Goal: Transaction & Acquisition: Purchase product/service

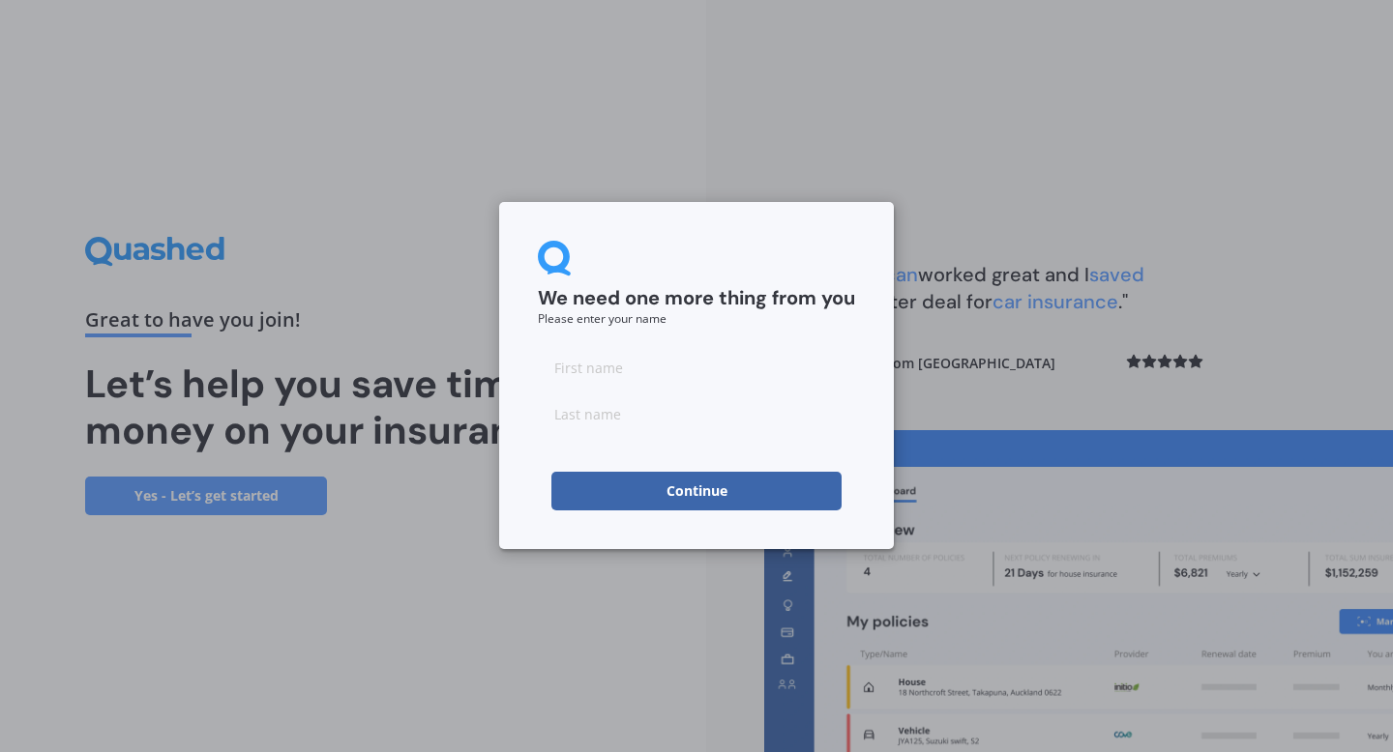
click at [609, 379] on input at bounding box center [696, 367] width 317 height 39
type input "[PERSON_NAME]"
type input "BRADFORD"
click at [662, 480] on button "Continue" at bounding box center [696, 491] width 290 height 39
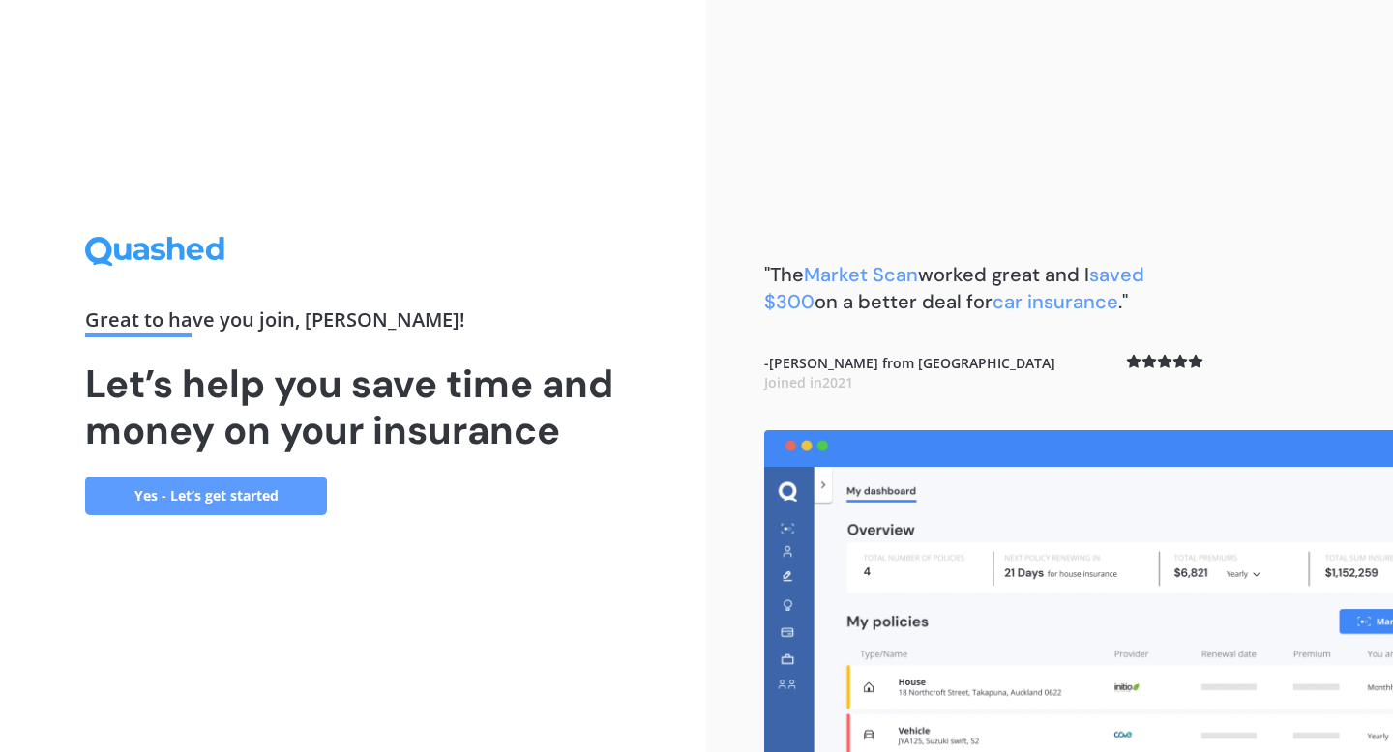
click at [231, 502] on link "Yes - Let’s get started" at bounding box center [206, 496] width 242 height 39
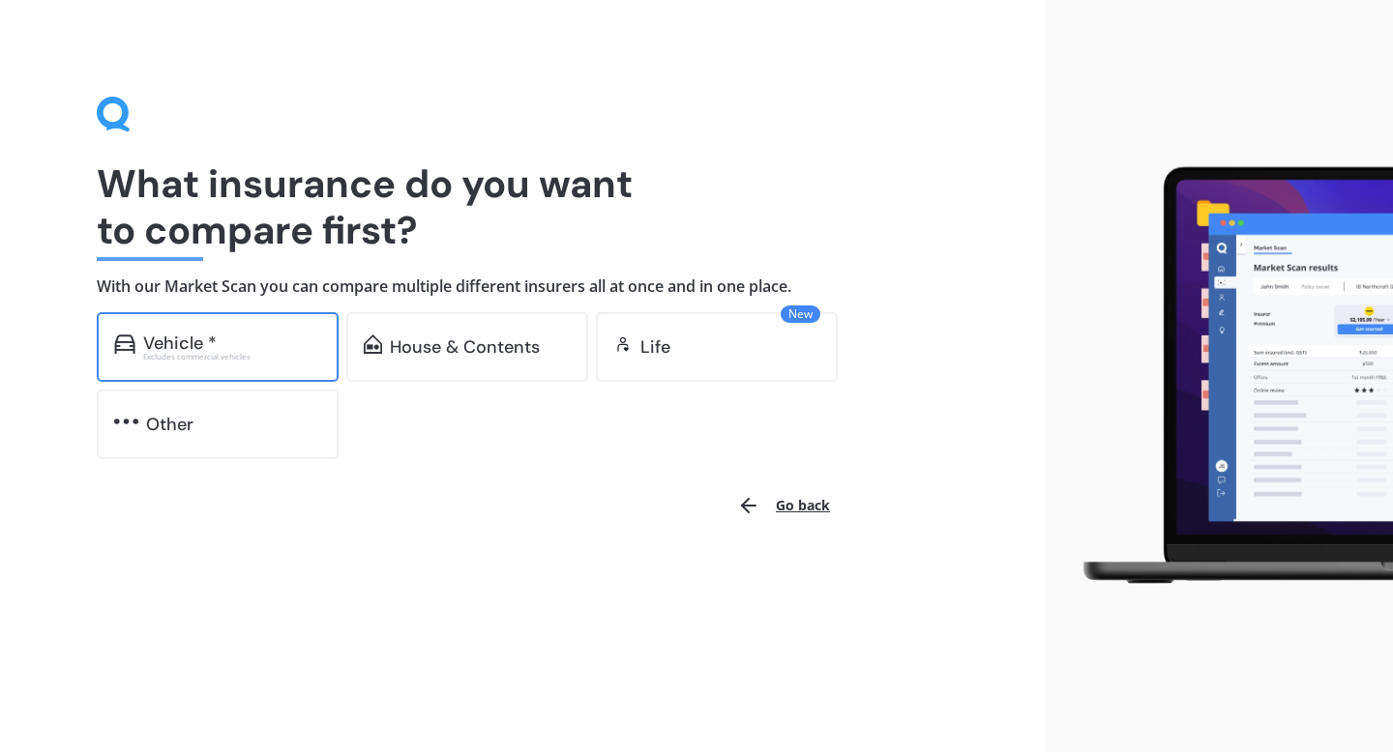
click at [245, 356] on div "Excludes commercial vehicles" at bounding box center [232, 357] width 178 height 8
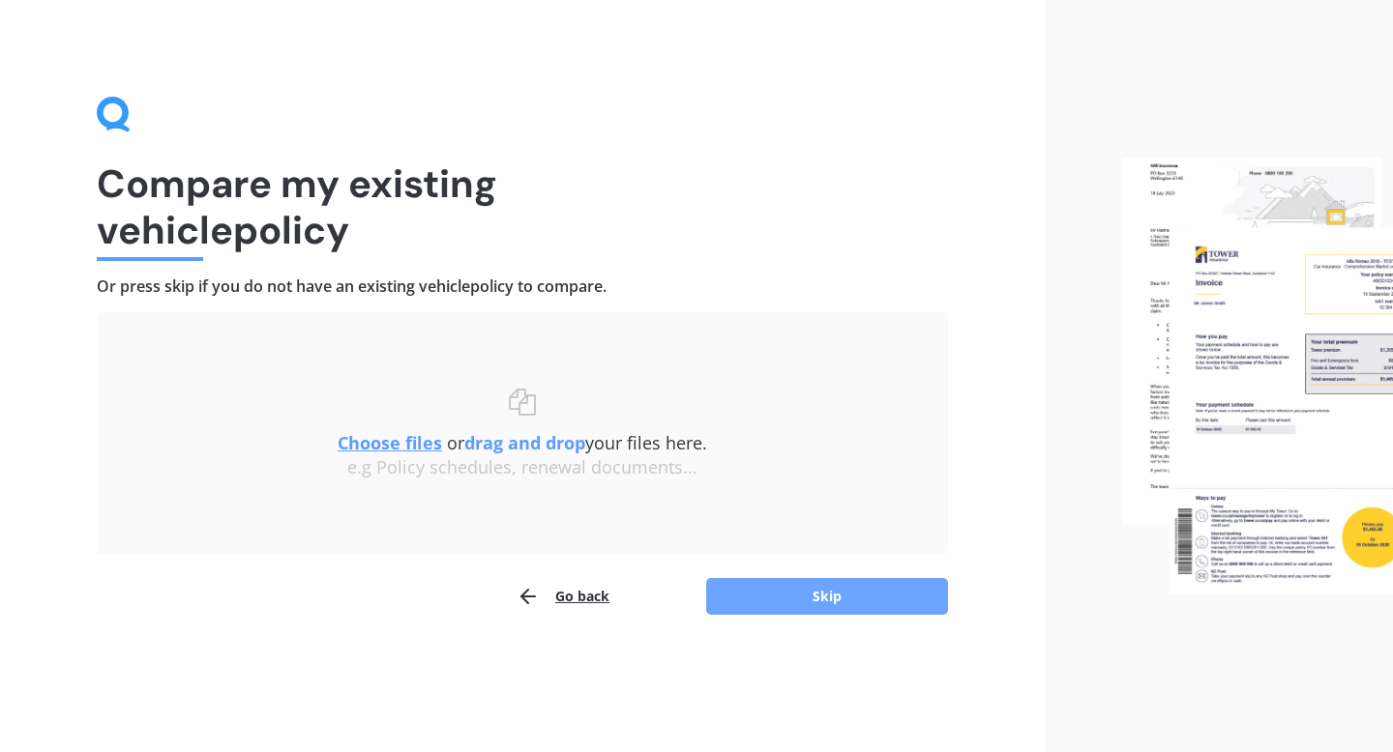
click at [811, 590] on button "Skip" at bounding box center [827, 596] width 242 height 37
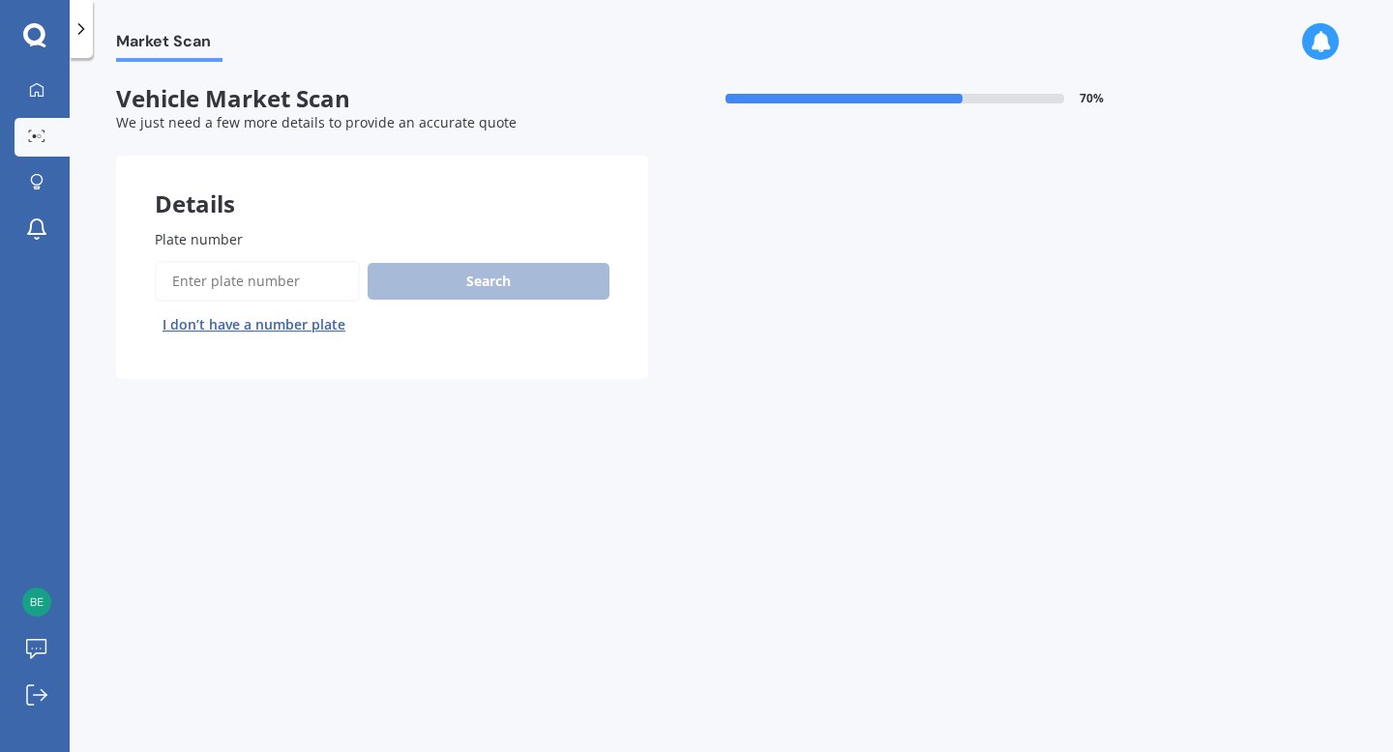
click at [243, 273] on input "Plate number" at bounding box center [257, 281] width 205 height 41
click at [265, 319] on button "I don’t have a number plate" at bounding box center [254, 324] width 198 height 31
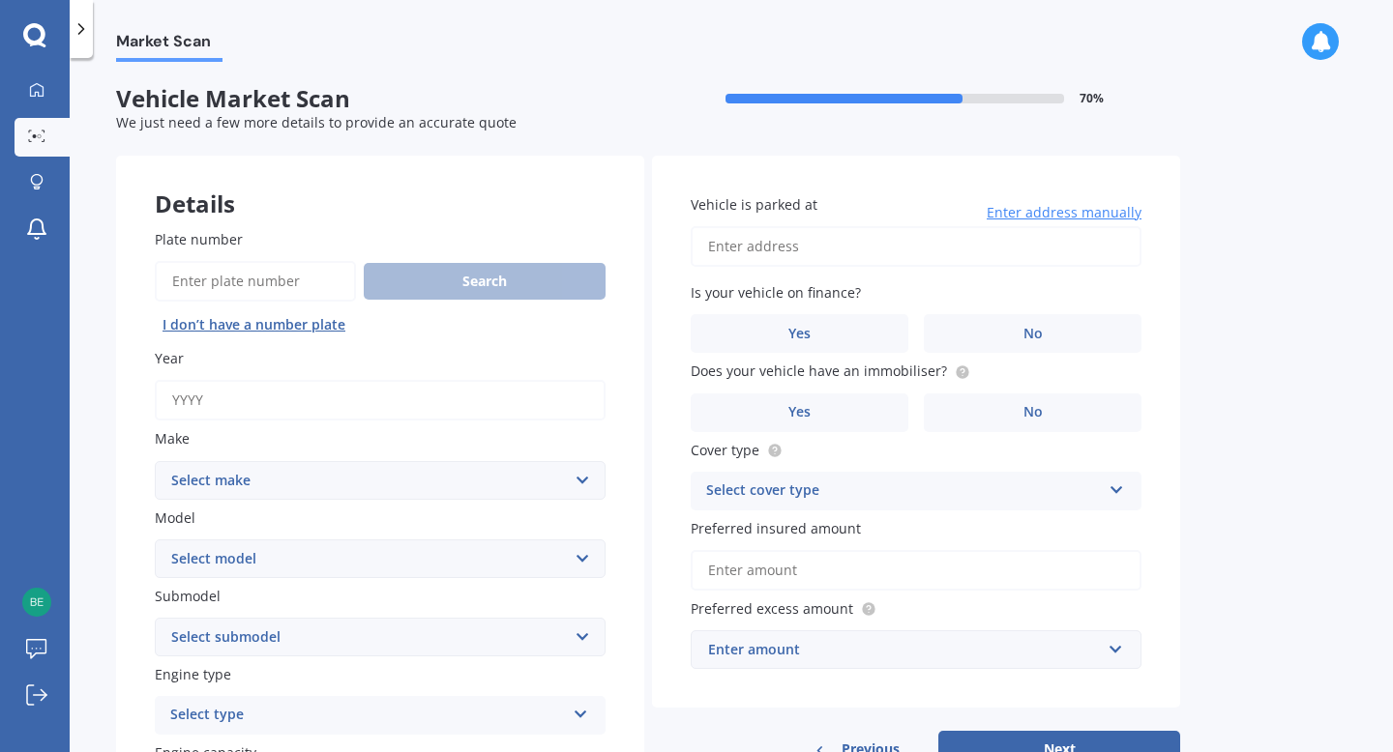
click at [324, 416] on input "Year" at bounding box center [380, 400] width 451 height 41
type input "2013"
click at [263, 477] on select "Select make AC ALFA ROMEO ASTON [PERSON_NAME] AUDI AUSTIN BEDFORD Bentley BMW B…" at bounding box center [380, 480] width 451 height 39
select select "TOYOTA"
click at [155, 462] on select "Select make AC ALFA ROMEO ASTON [PERSON_NAME] AUDI AUSTIN BEDFORD Bentley BMW B…" at bounding box center [380, 480] width 451 height 39
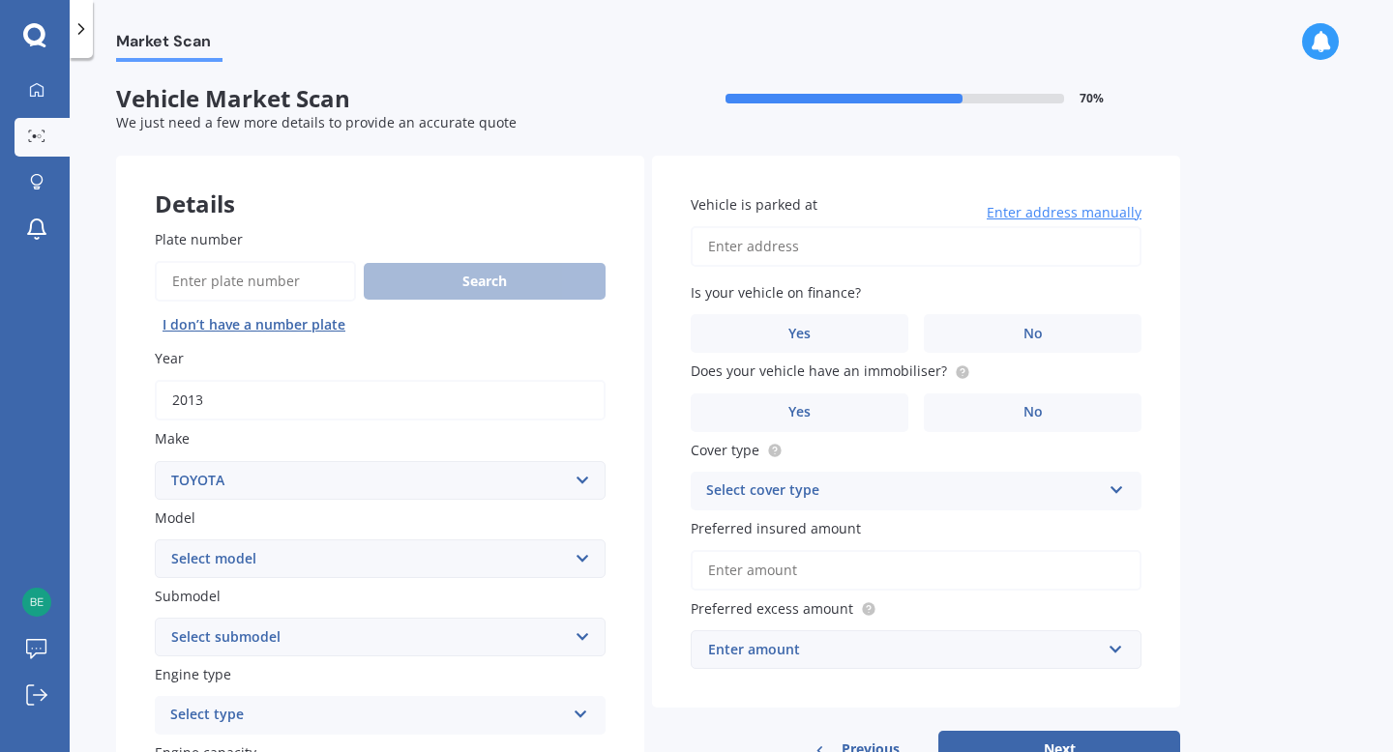
click at [232, 571] on select "Select model" at bounding box center [380, 559] width 451 height 39
select select "COROLLA"
click at [155, 541] on select "Select model 4 Runner 86 [PERSON_NAME] Alphard Altezza Aqua Aristo Aurion Auris…" at bounding box center [380, 559] width 451 height 39
click at [232, 568] on select "Select model 4 Runner 86 [PERSON_NAME] Alphard Altezza Aqua Aristo Aurion Auris…" at bounding box center [380, 559] width 451 height 39
click at [155, 541] on select "Select model 4 Runner 86 [PERSON_NAME] Alphard Altezza Aqua Aristo Aurion Auris…" at bounding box center [380, 559] width 451 height 39
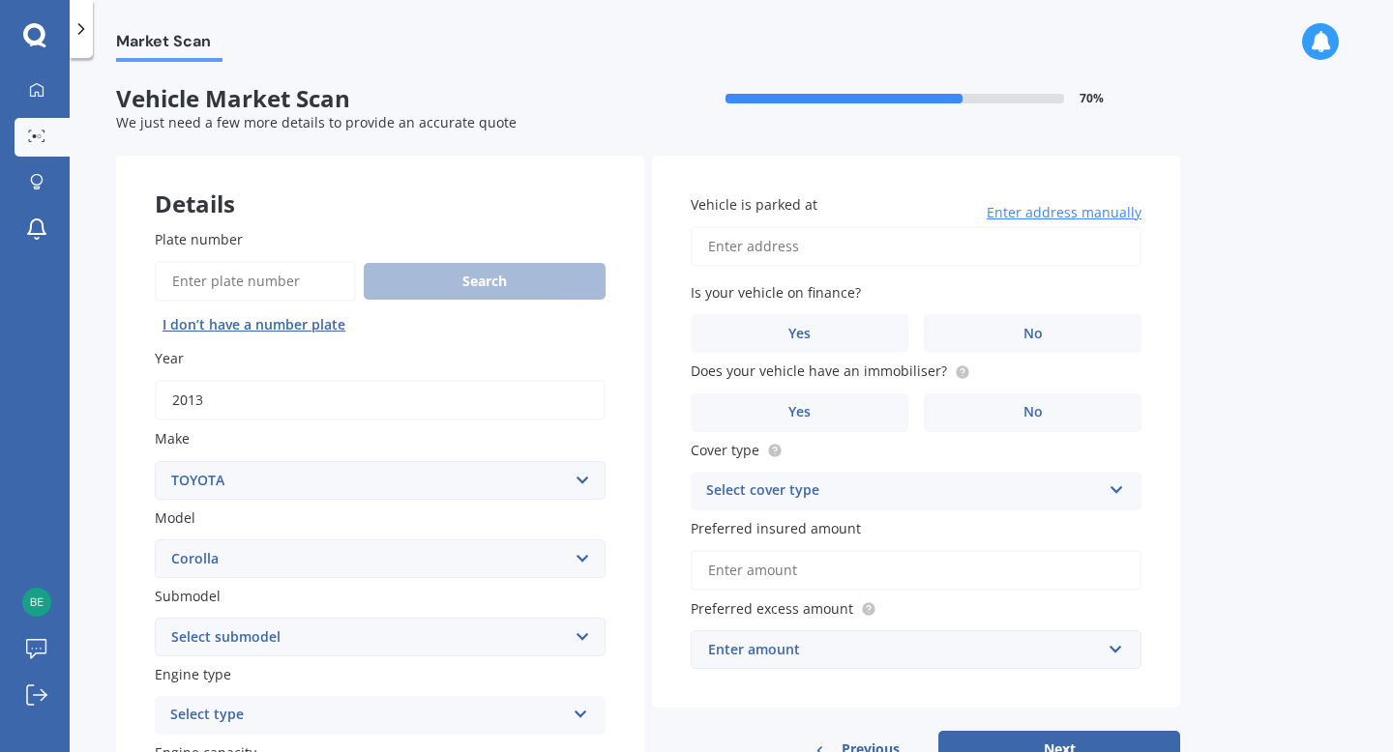
scroll to position [85, 0]
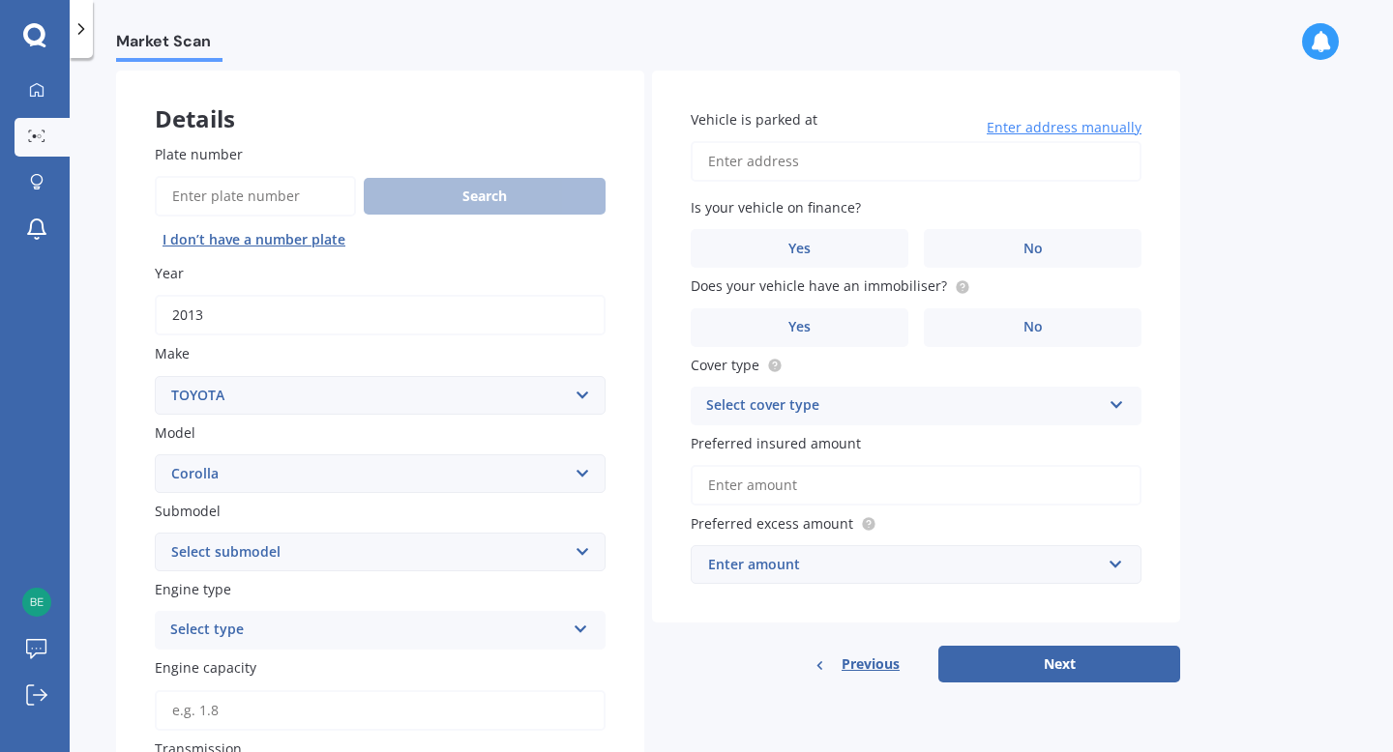
click at [233, 545] on select "Select submodel" at bounding box center [380, 552] width 451 height 39
click at [219, 570] on div "Select type Petrol Diesel EV Hybrid" at bounding box center [380, 552] width 451 height 39
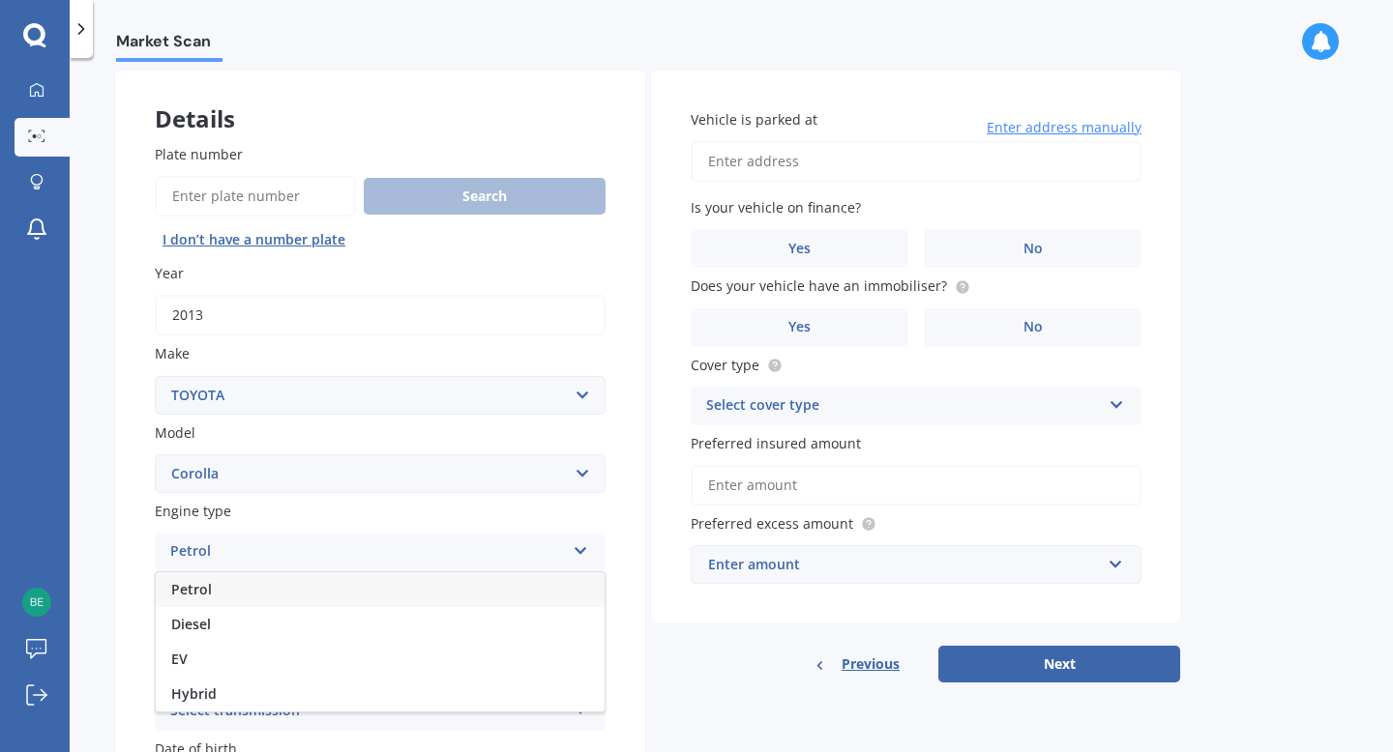
click at [121, 504] on div "Plate number Search I don’t have a number plate Year [DATE] Make Select make AC…" at bounding box center [380, 633] width 528 height 1057
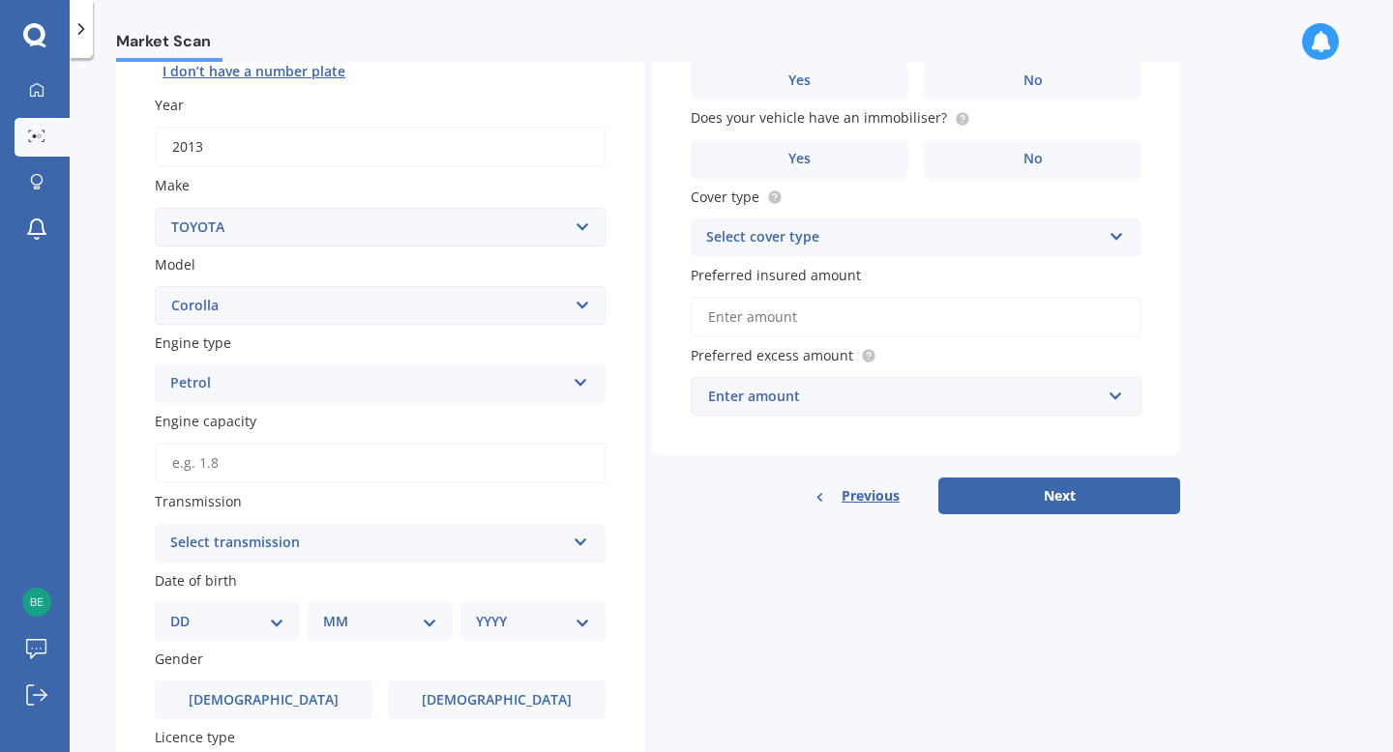
scroll to position [309, 0]
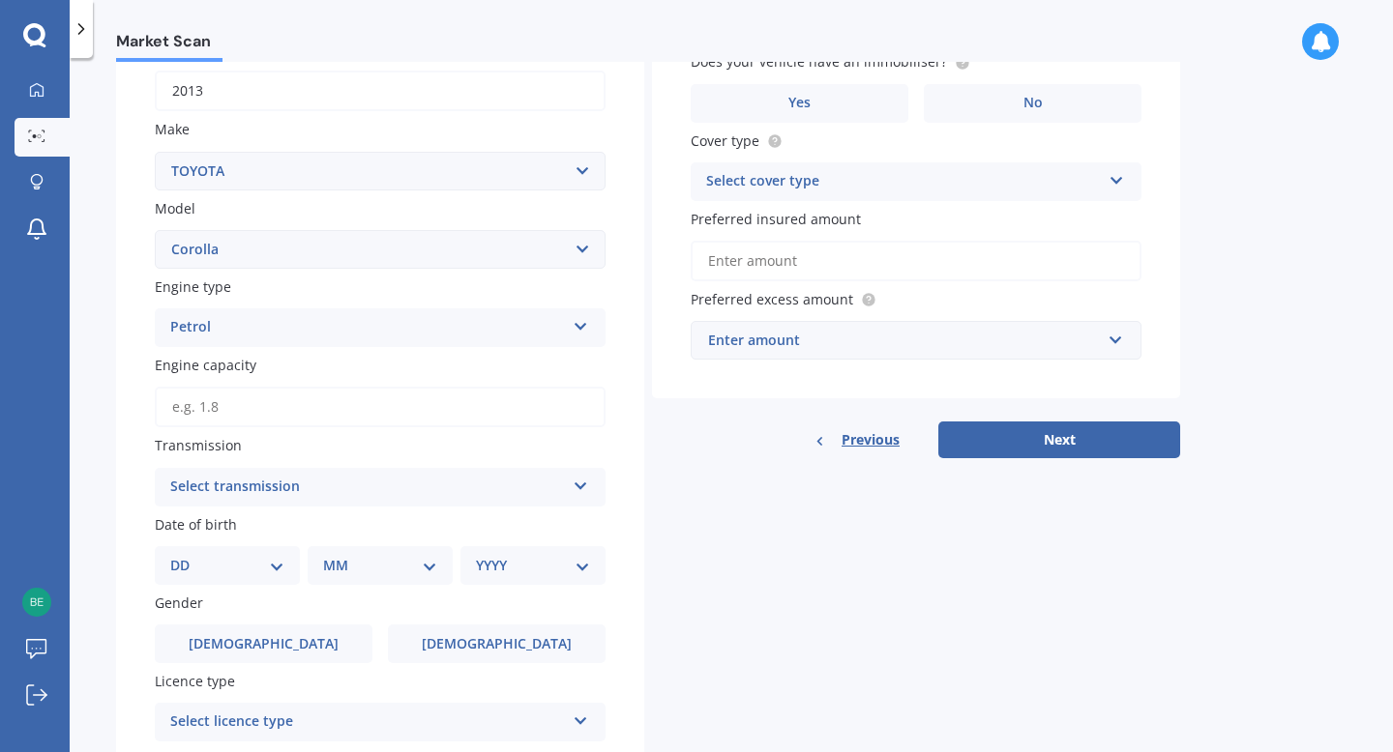
click at [238, 251] on select "Select model 4 Runner 86 [PERSON_NAME] Alphard Altezza Aqua Aristo Aurion Auris…" at bounding box center [380, 249] width 451 height 39
click at [250, 419] on input "Engine capacity" at bounding box center [380, 407] width 451 height 41
type input "1.5"
click at [87, 361] on div "Market Scan Vehicle Market Scan 70 % We just need a few more details to provide…" at bounding box center [731, 409] width 1323 height 694
click at [230, 334] on div "Petrol" at bounding box center [367, 327] width 395 height 23
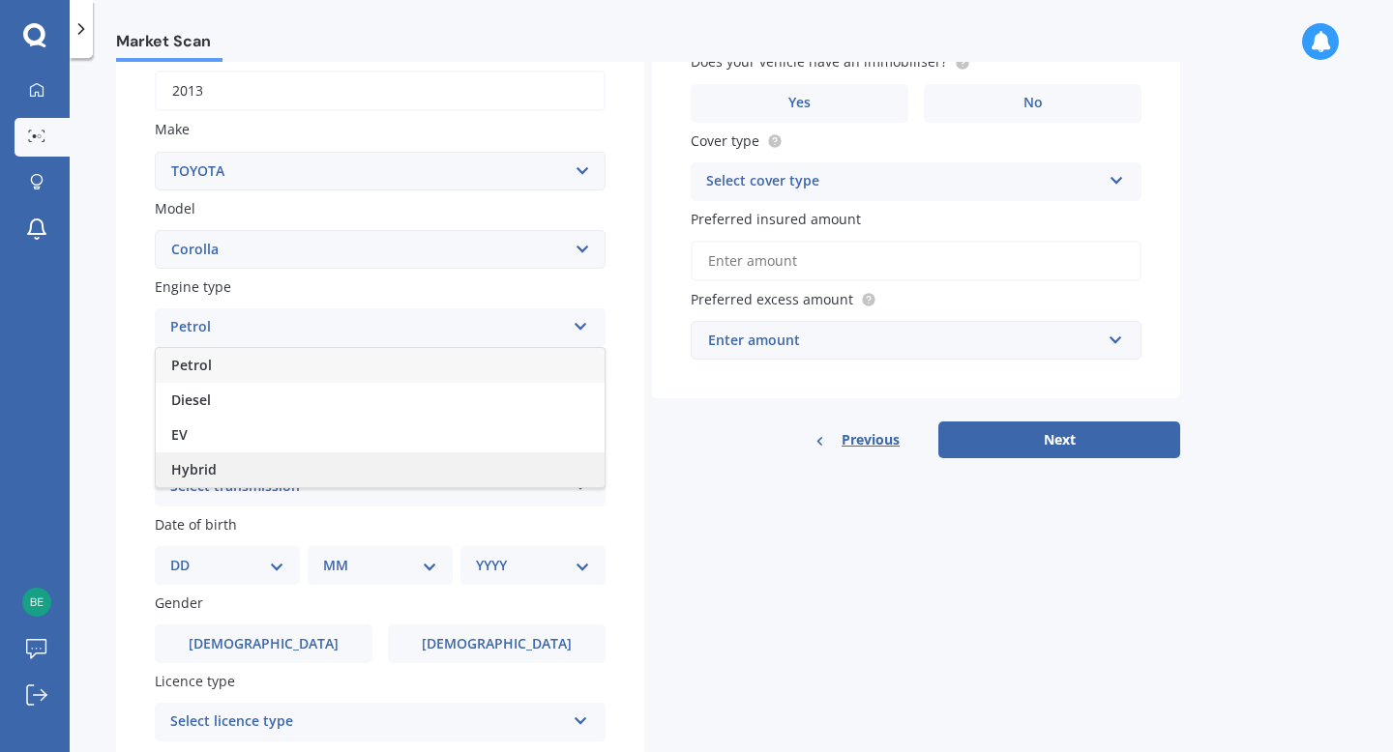
click at [216, 460] on div "Hybrid" at bounding box center [380, 470] width 449 height 35
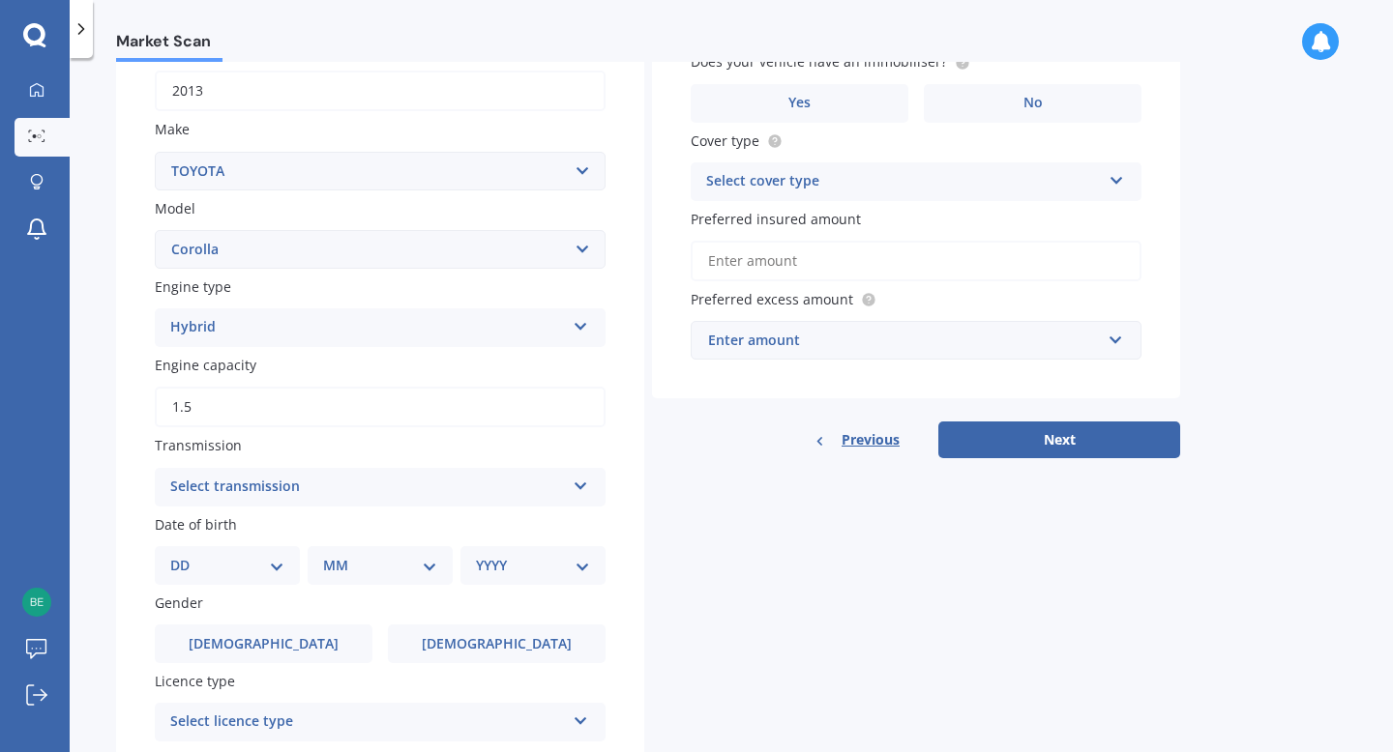
click at [111, 374] on div "Market Scan Vehicle Market Scan 70 % We just need a few more details to provide…" at bounding box center [731, 409] width 1323 height 694
click at [248, 497] on div "Select transmission" at bounding box center [367, 487] width 395 height 23
click at [238, 525] on div "Auto" at bounding box center [380, 525] width 449 height 35
click at [258, 568] on select "DD 01 02 03 04 05 06 07 08 09 10 11 12 13 14 15 16 17 18 19 20 21 22 23 24 25 2…" at bounding box center [227, 565] width 114 height 21
select select "02"
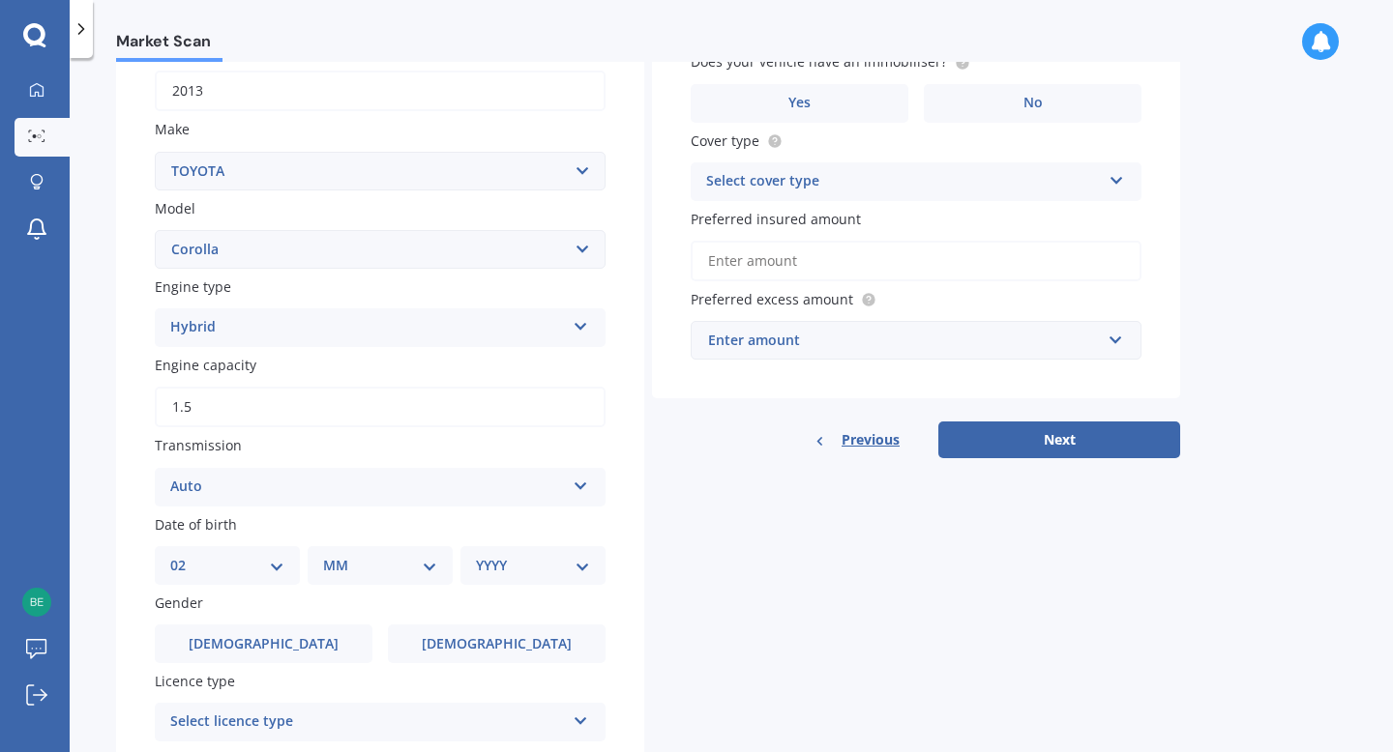
click at [186, 558] on select "DD 01 02 03 04 05 06 07 08 09 10 11 12 13 14 15 16 17 18 19 20 21 22 23 24 25 2…" at bounding box center [227, 565] width 114 height 21
click at [418, 565] on select "MM 01 02 03 04 05 06 07 08 09 10 11 12" at bounding box center [380, 565] width 114 height 21
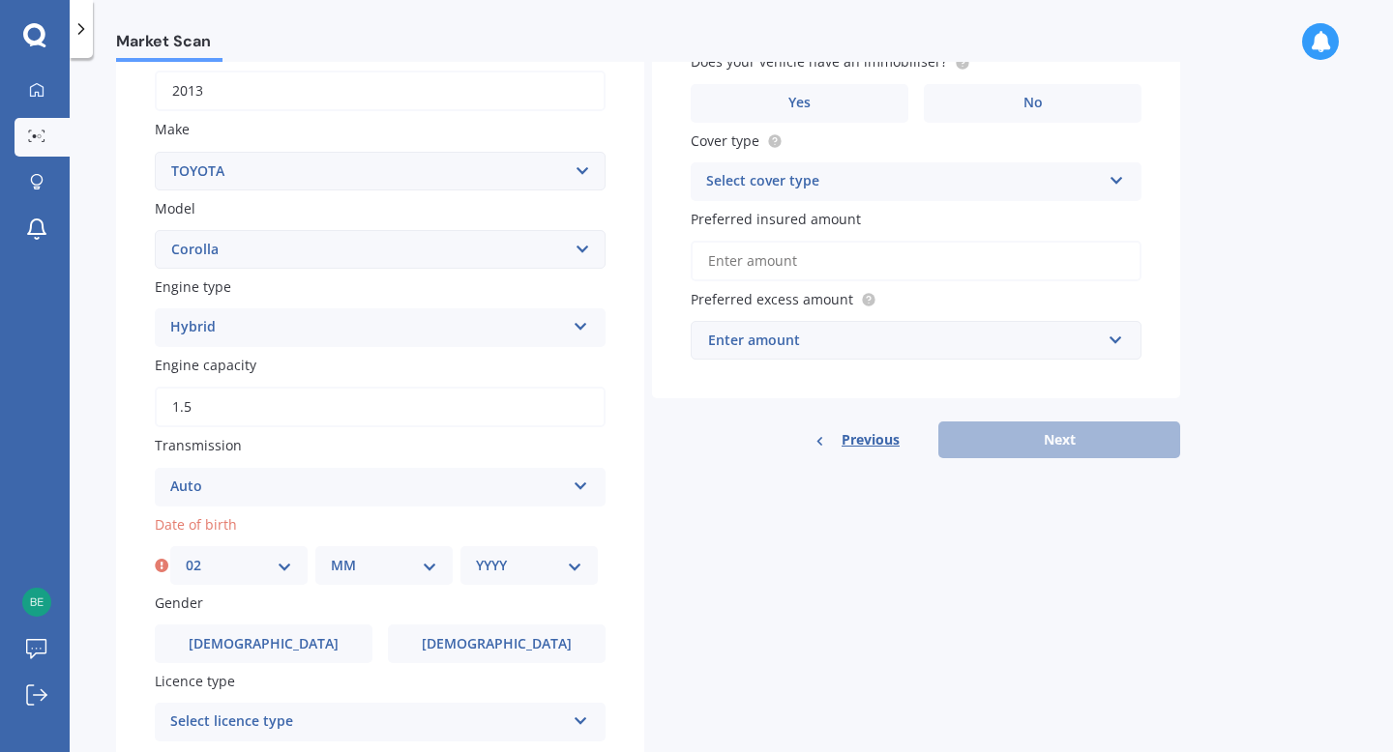
select select "06"
click at [331, 558] on select "MM 01 02 03 04 05 06 07 08 09 10 11 12" at bounding box center [384, 565] width 106 height 21
click at [473, 575] on div "YYYY 2025 2024 2023 2022 2021 2020 2019 2018 2017 2016 2015 2014 2013 2012 2011…" at bounding box center [528, 565] width 137 height 39
click at [525, 573] on select "YYYY 2025 2024 2023 2022 2021 2020 2019 2018 2017 2016 2015 2014 2013 2012 2011…" at bounding box center [529, 565] width 106 height 21
select select "1990"
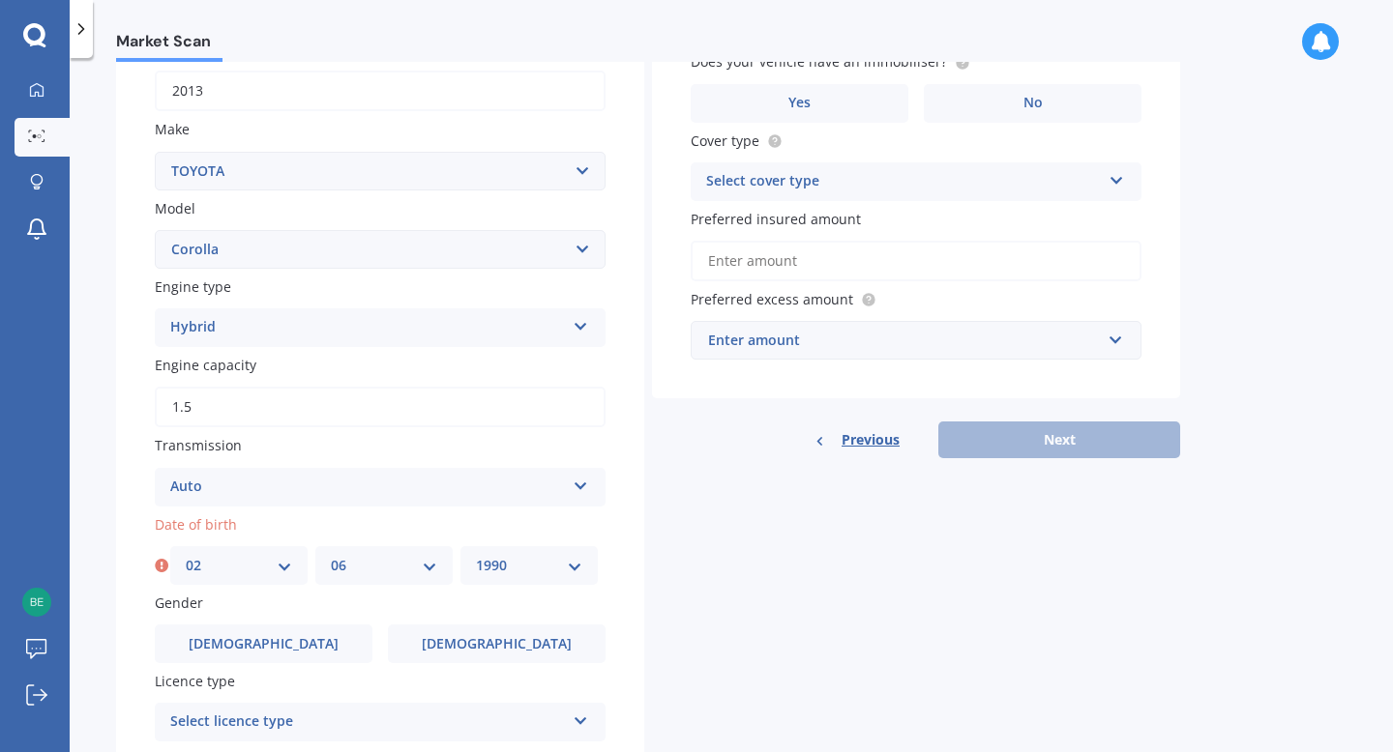
click at [476, 558] on select "YYYY 2025 2024 2023 2022 2021 2020 2019 2018 2017 2016 2015 2014 2013 2012 2011…" at bounding box center [529, 565] width 106 height 21
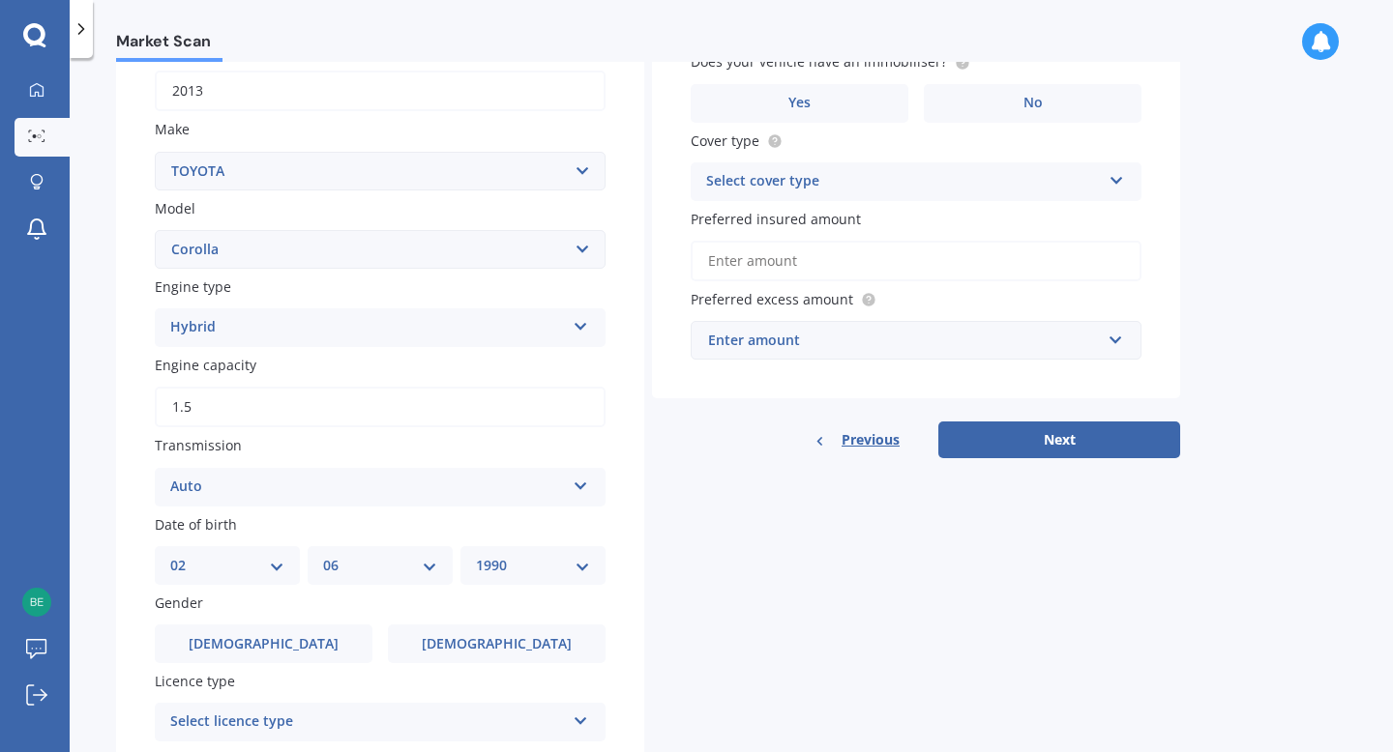
scroll to position [551, 0]
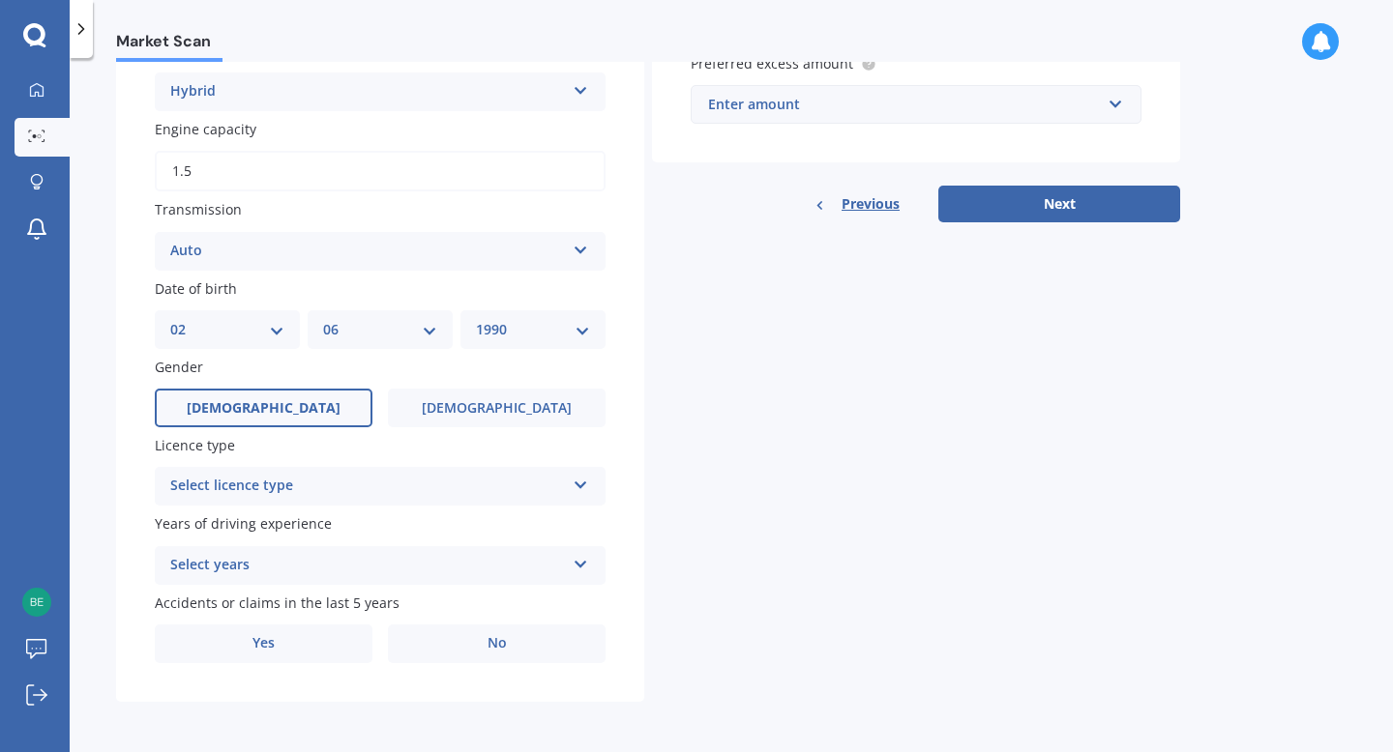
click at [257, 415] on span "[DEMOGRAPHIC_DATA]" at bounding box center [264, 408] width 154 height 16
click at [0, 0] on input "[DEMOGRAPHIC_DATA]" at bounding box center [0, 0] width 0 height 0
click at [334, 480] on div "Select licence type" at bounding box center [367, 486] width 395 height 23
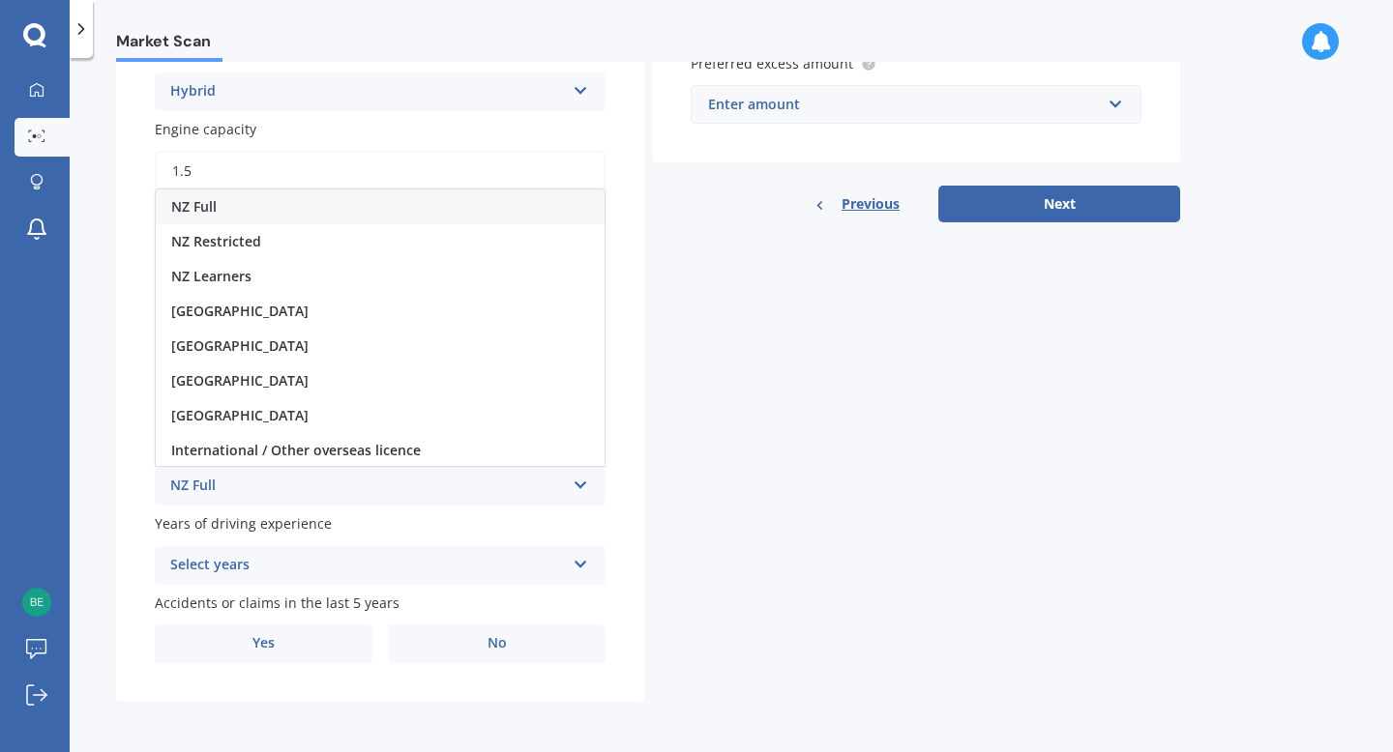
click at [242, 209] on div "NZ Full" at bounding box center [380, 207] width 449 height 35
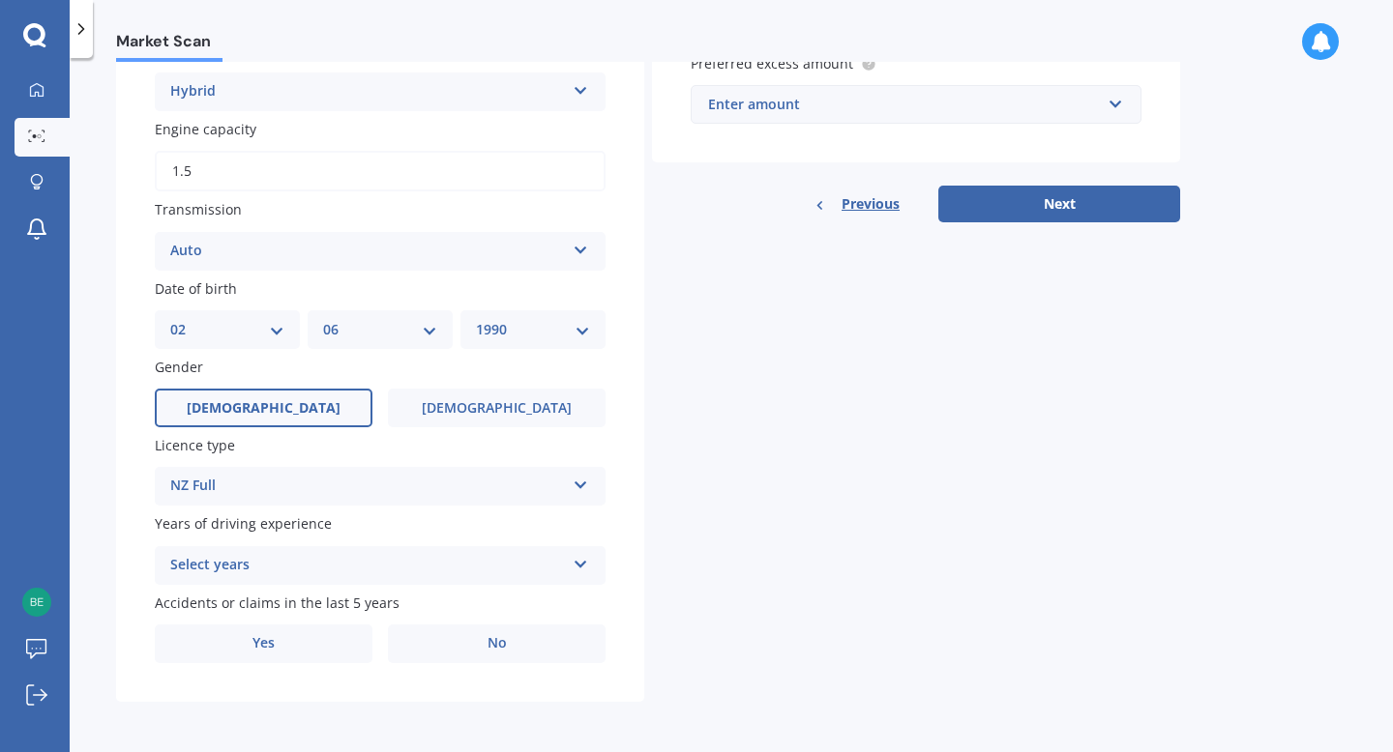
click at [256, 551] on div "Select years 5 or more years 4 years 3 years 2 years 1 year" at bounding box center [380, 565] width 451 height 39
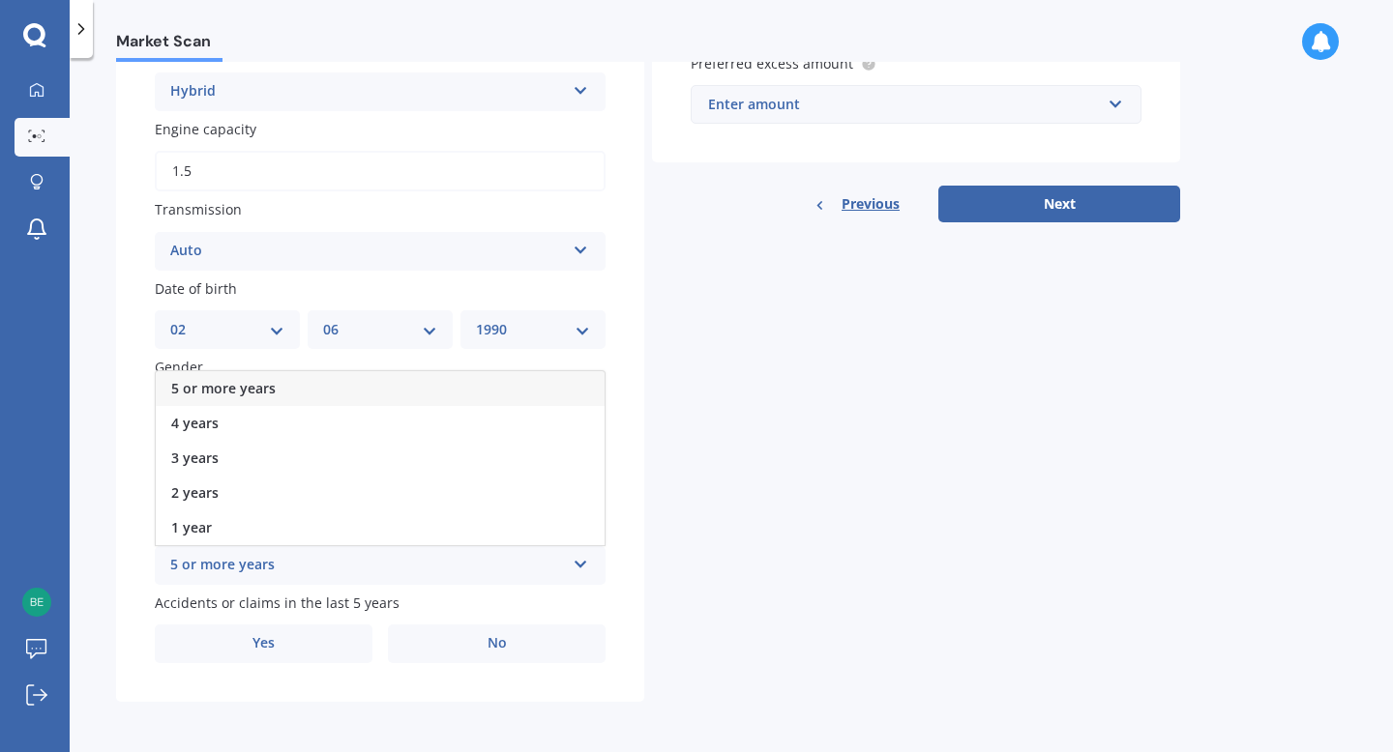
click at [259, 396] on span "5 or more years" at bounding box center [223, 388] width 104 height 18
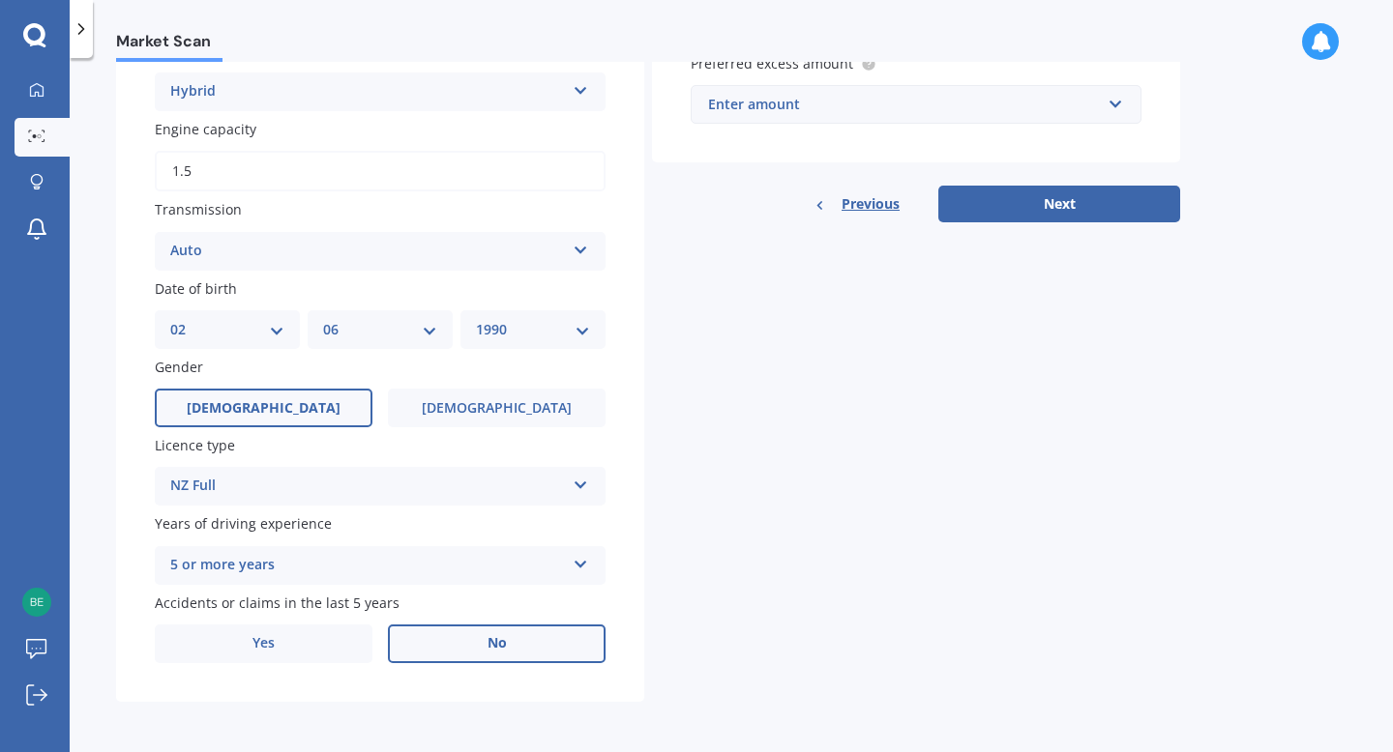
click at [496, 650] on span "No" at bounding box center [496, 643] width 19 height 16
click at [0, 0] on input "No" at bounding box center [0, 0] width 0 height 0
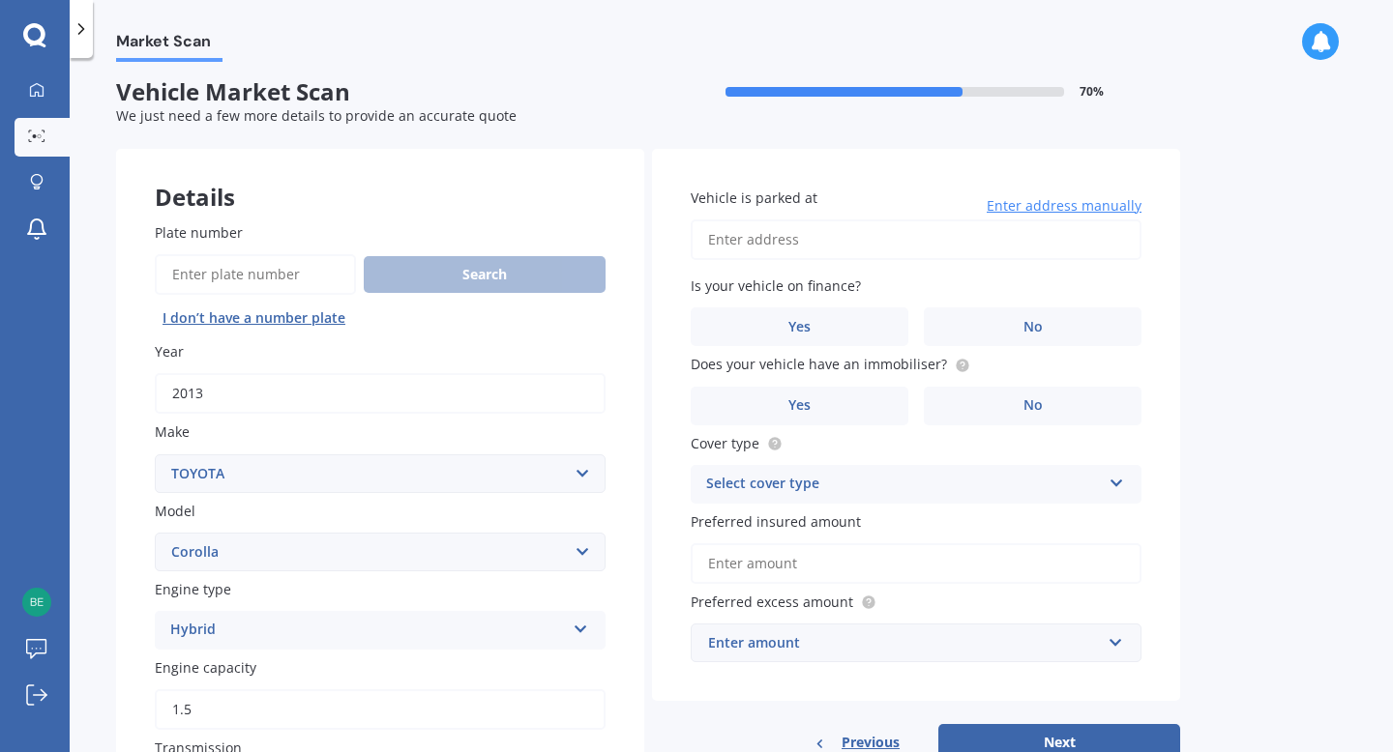
scroll to position [5, 0]
click at [844, 239] on input "Vehicle is parked at" at bounding box center [916, 241] width 451 height 41
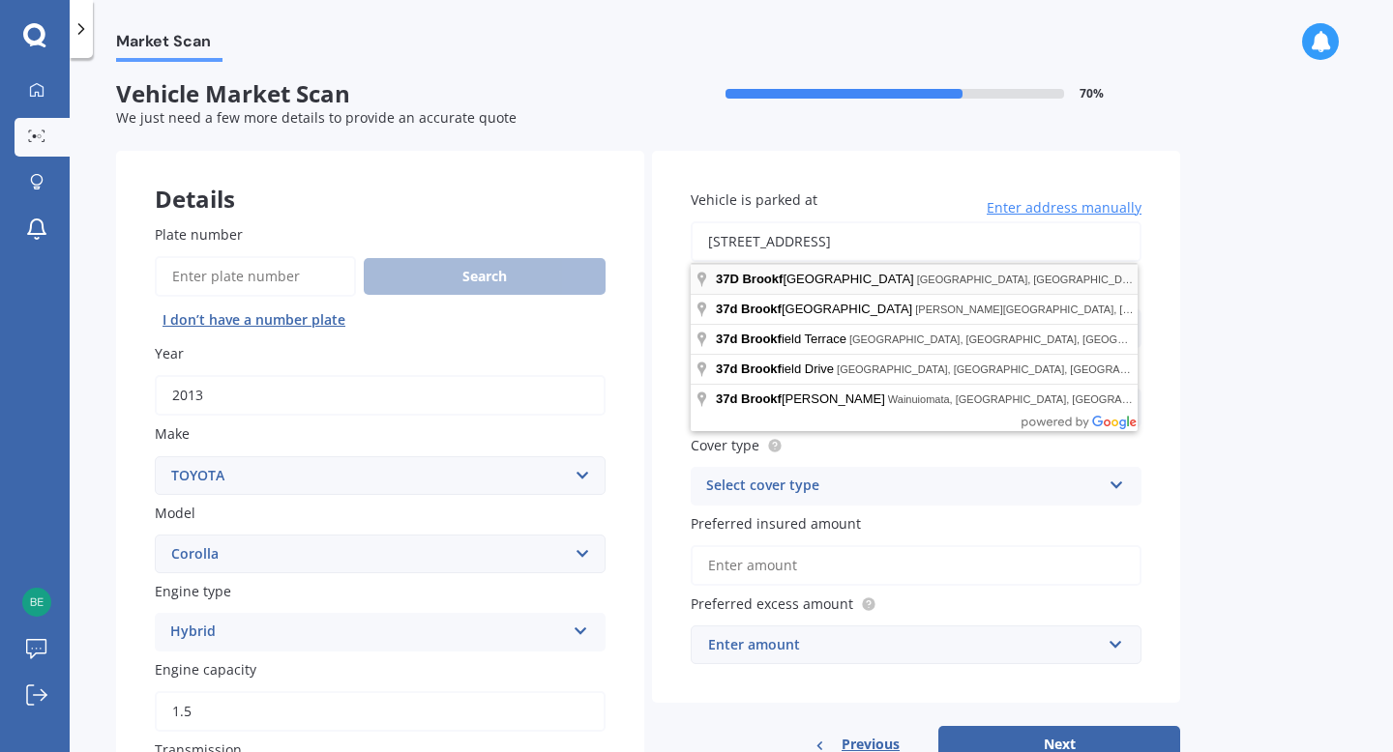
type input "[STREET_ADDRESS]"
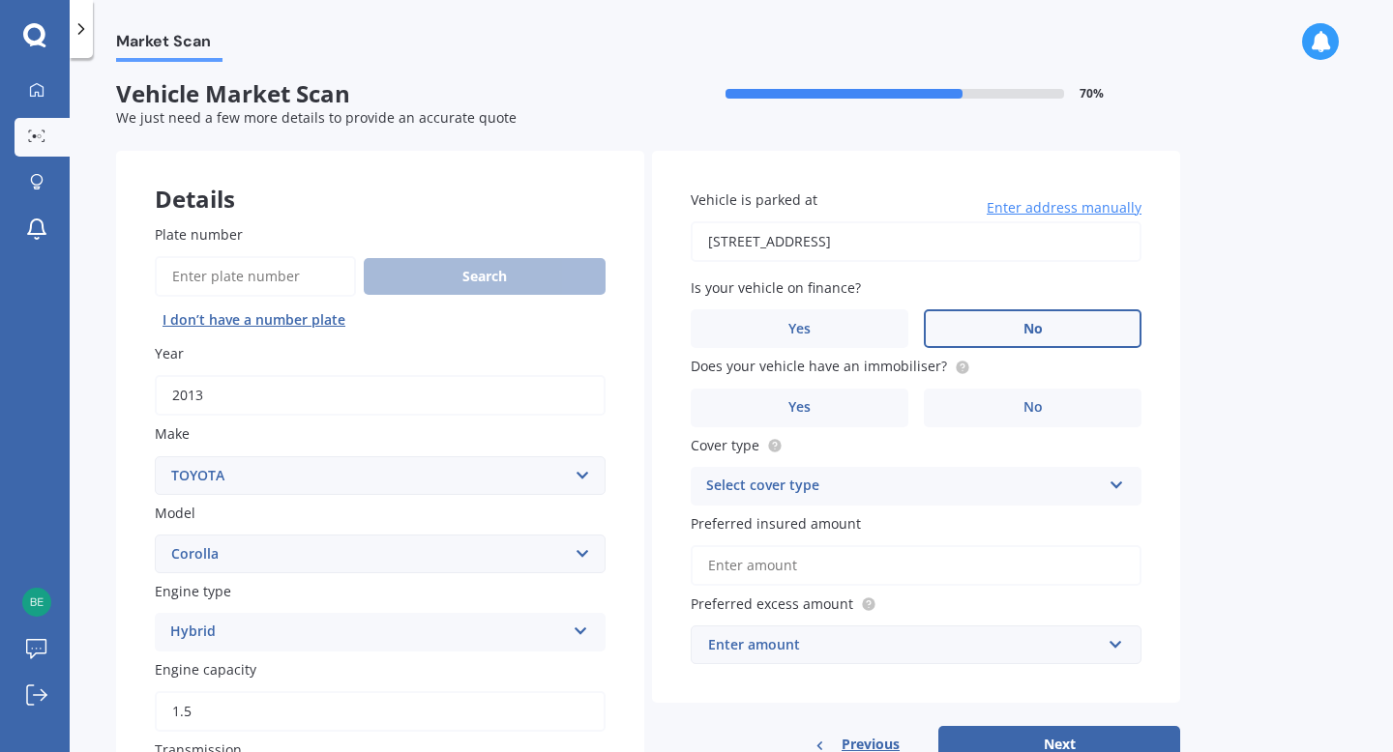
click at [952, 327] on label "No" at bounding box center [1033, 328] width 218 height 39
click at [0, 0] on input "No" at bounding box center [0, 0] width 0 height 0
click at [845, 415] on label "Yes" at bounding box center [800, 408] width 218 height 39
click at [0, 0] on input "Yes" at bounding box center [0, 0] width 0 height 0
click at [1022, 464] on div "Cover type Select cover type Comprehensive Third Party, Fire & Theft Third Party" at bounding box center [916, 470] width 451 height 71
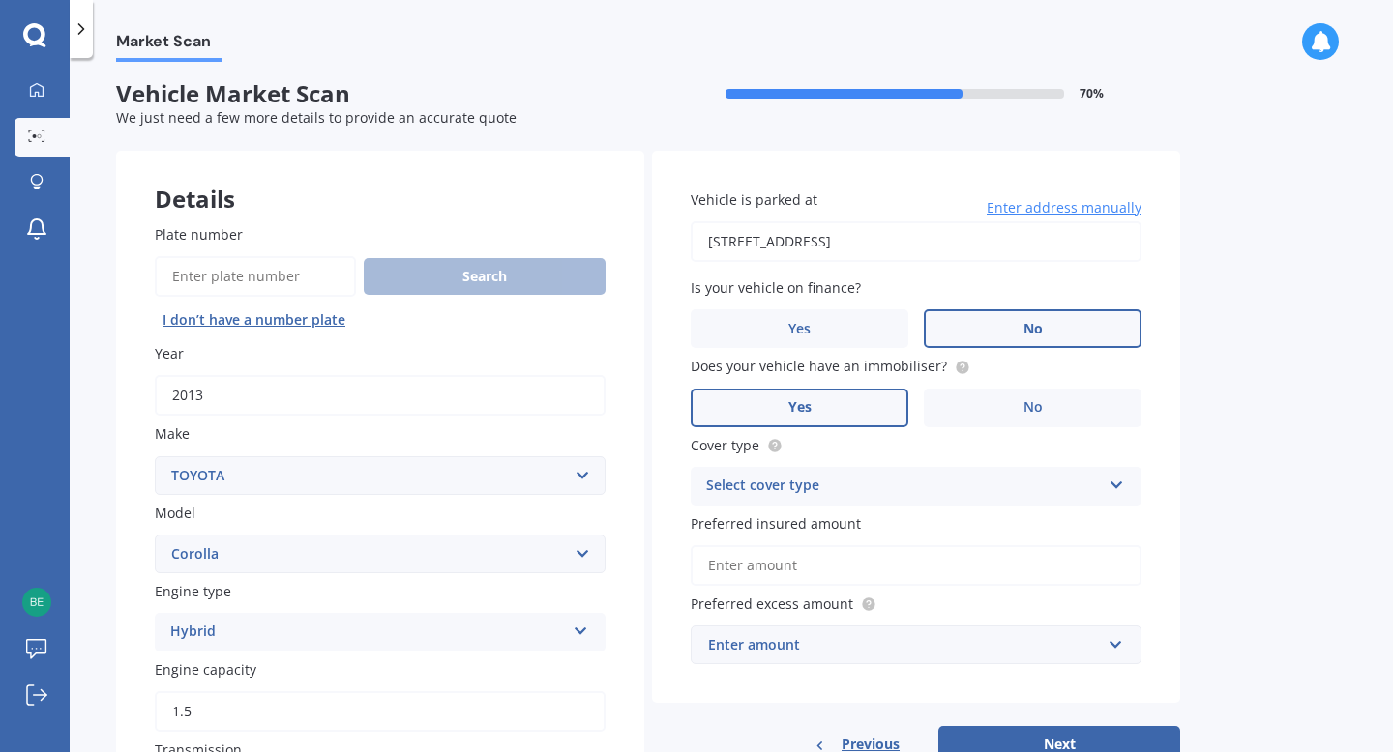
click at [1020, 492] on div "Select cover type" at bounding box center [903, 486] width 395 height 23
click at [740, 533] on span "Comprehensive" at bounding box center [758, 524] width 103 height 18
click at [842, 494] on div "Comprehensive" at bounding box center [903, 486] width 395 height 23
click at [1273, 550] on div "Market Scan Vehicle Market Scan 70 % We just need a few more details to provide…" at bounding box center [731, 409] width 1323 height 694
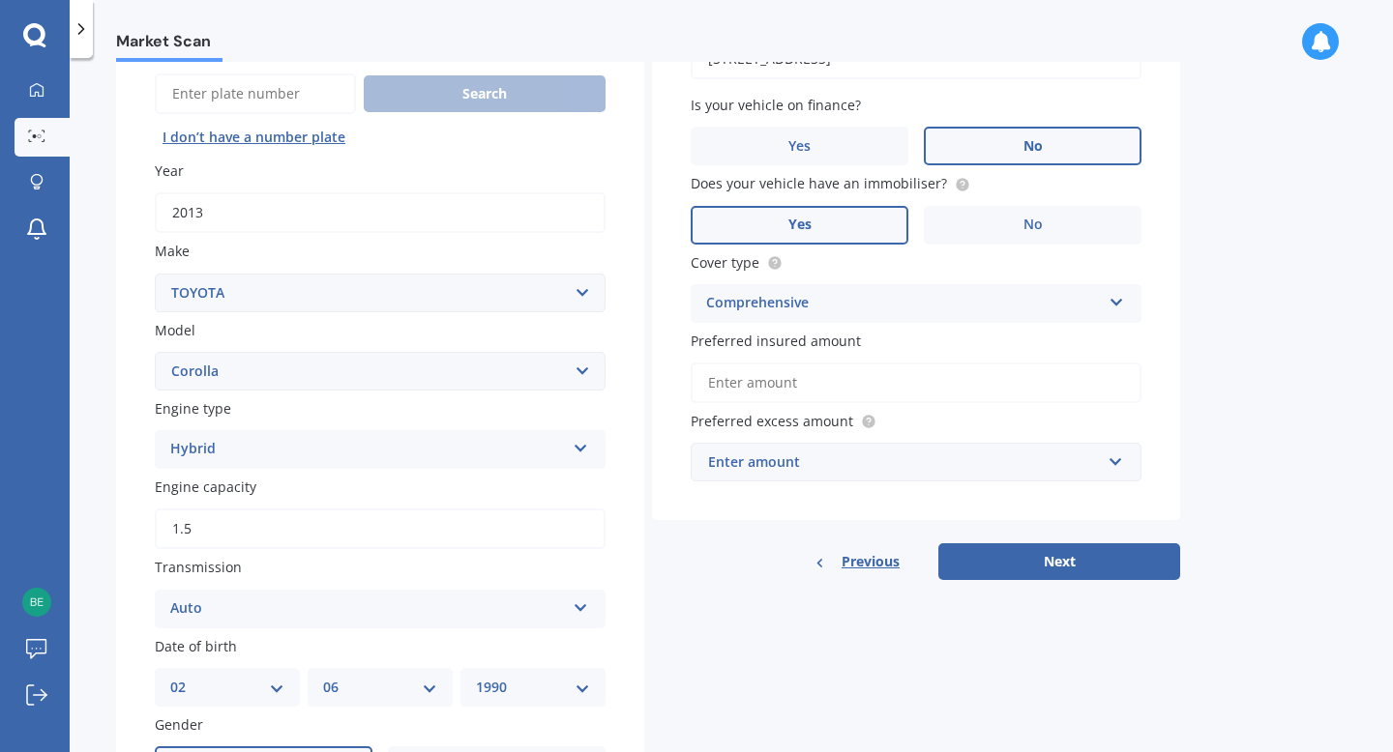
scroll to position [221, 0]
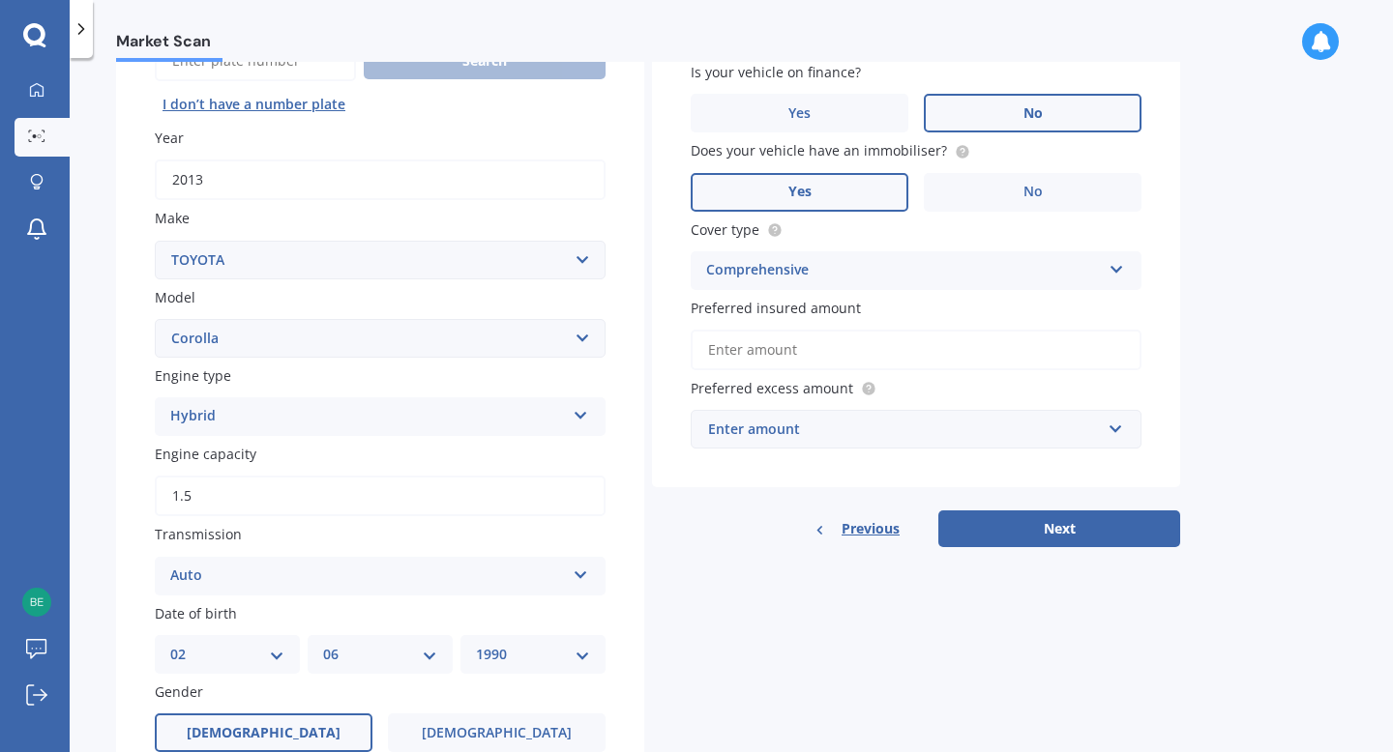
click at [854, 349] on input "Preferred insured amount" at bounding box center [916, 350] width 451 height 41
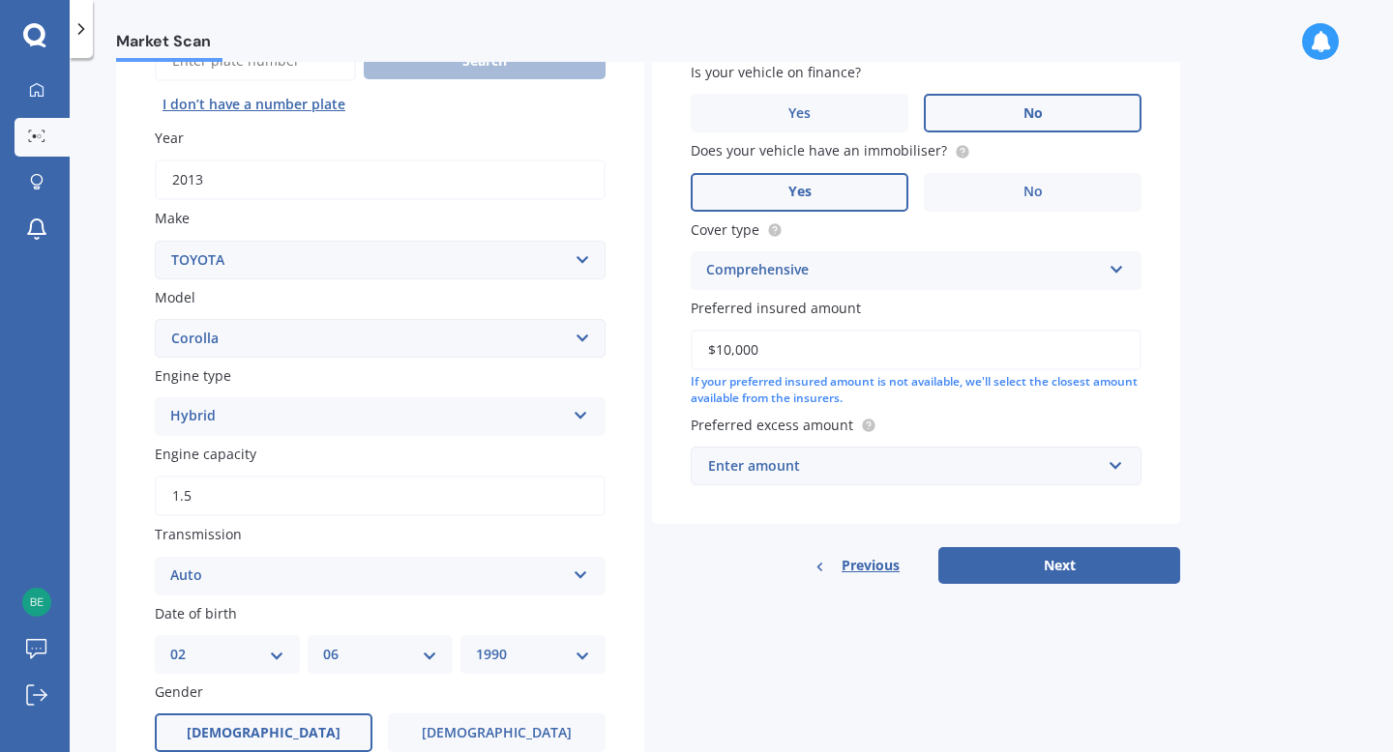
type input "$10,000"
click at [1286, 398] on div "Market Scan Vehicle Market Scan 70 % We just need a few more details to provide…" at bounding box center [731, 409] width 1323 height 694
click at [832, 461] on div "Enter amount" at bounding box center [904, 466] width 393 height 21
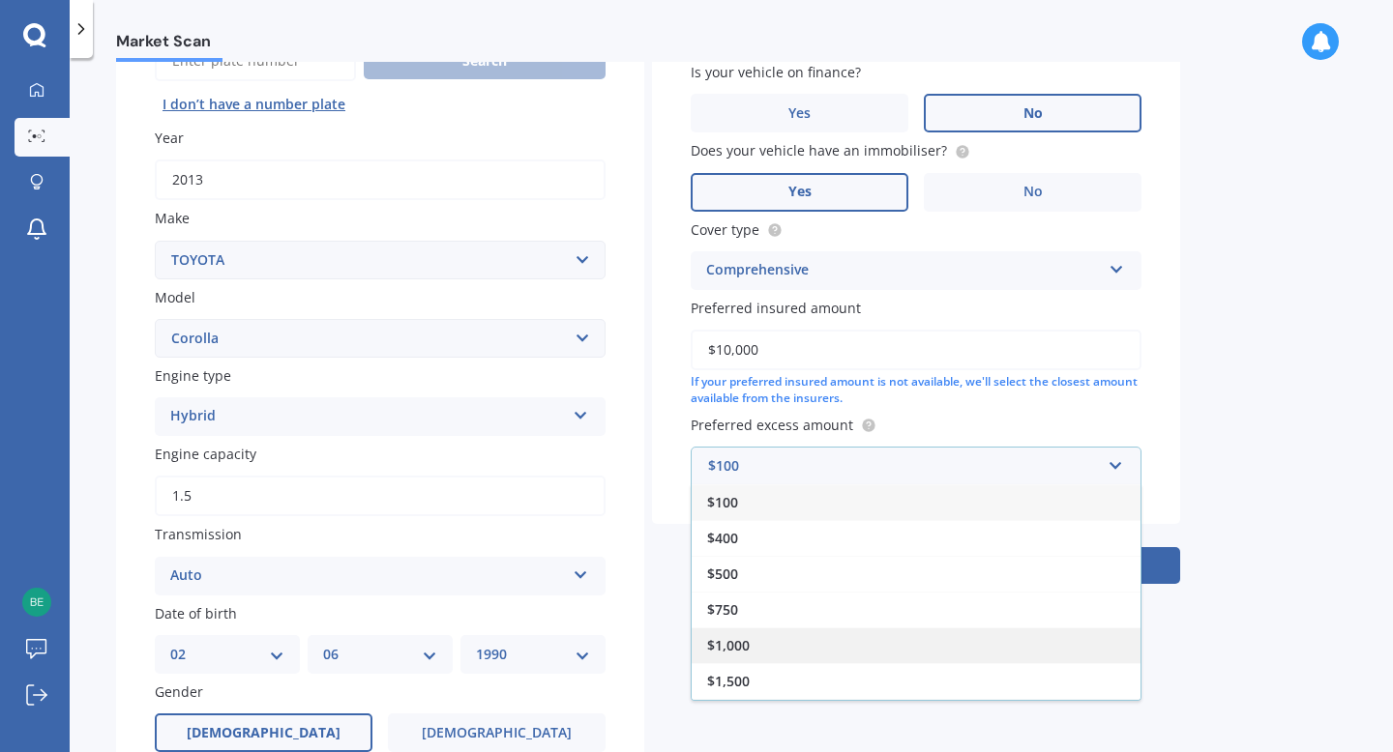
click at [761, 648] on div "$1,000" at bounding box center [916, 646] width 449 height 36
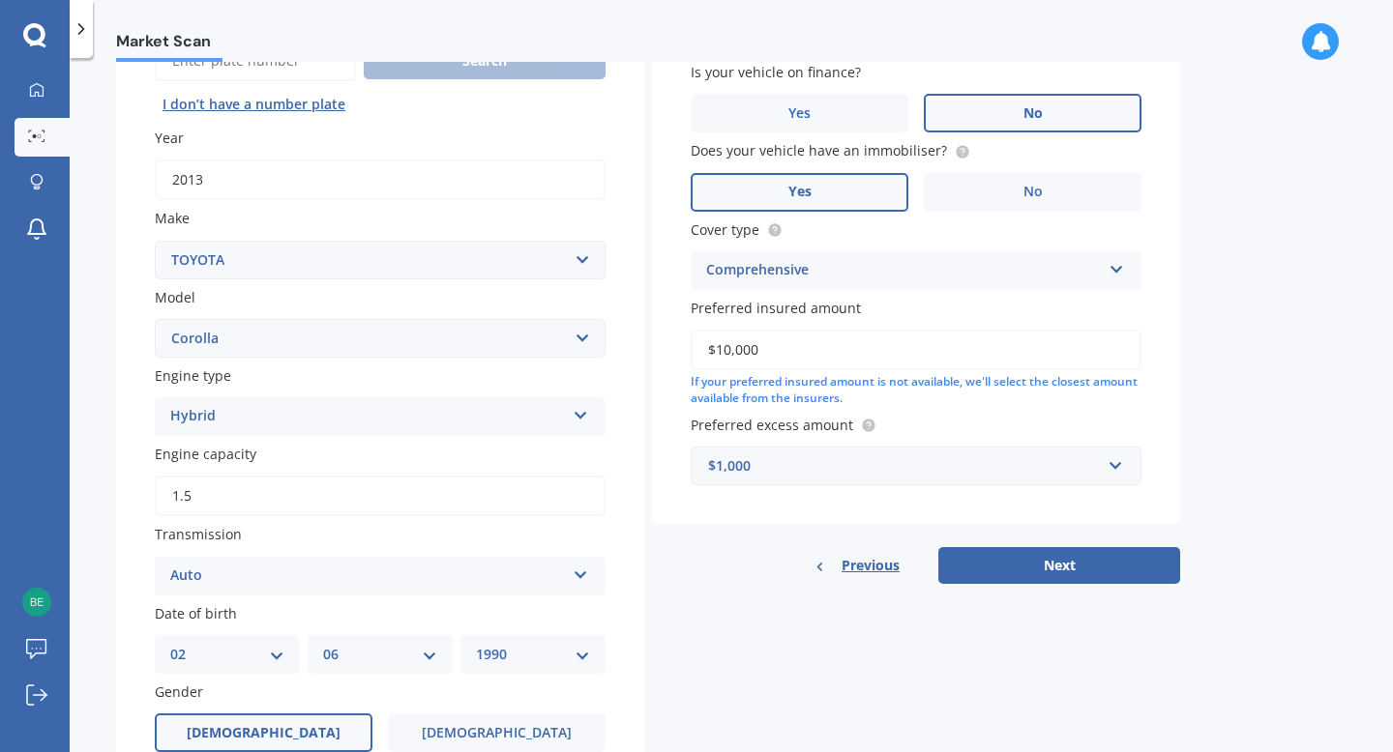
click at [1255, 451] on div "Market Scan Vehicle Market Scan 70 % We just need a few more details to provide…" at bounding box center [731, 409] width 1323 height 694
click at [912, 457] on input "text" at bounding box center [908, 466] width 433 height 37
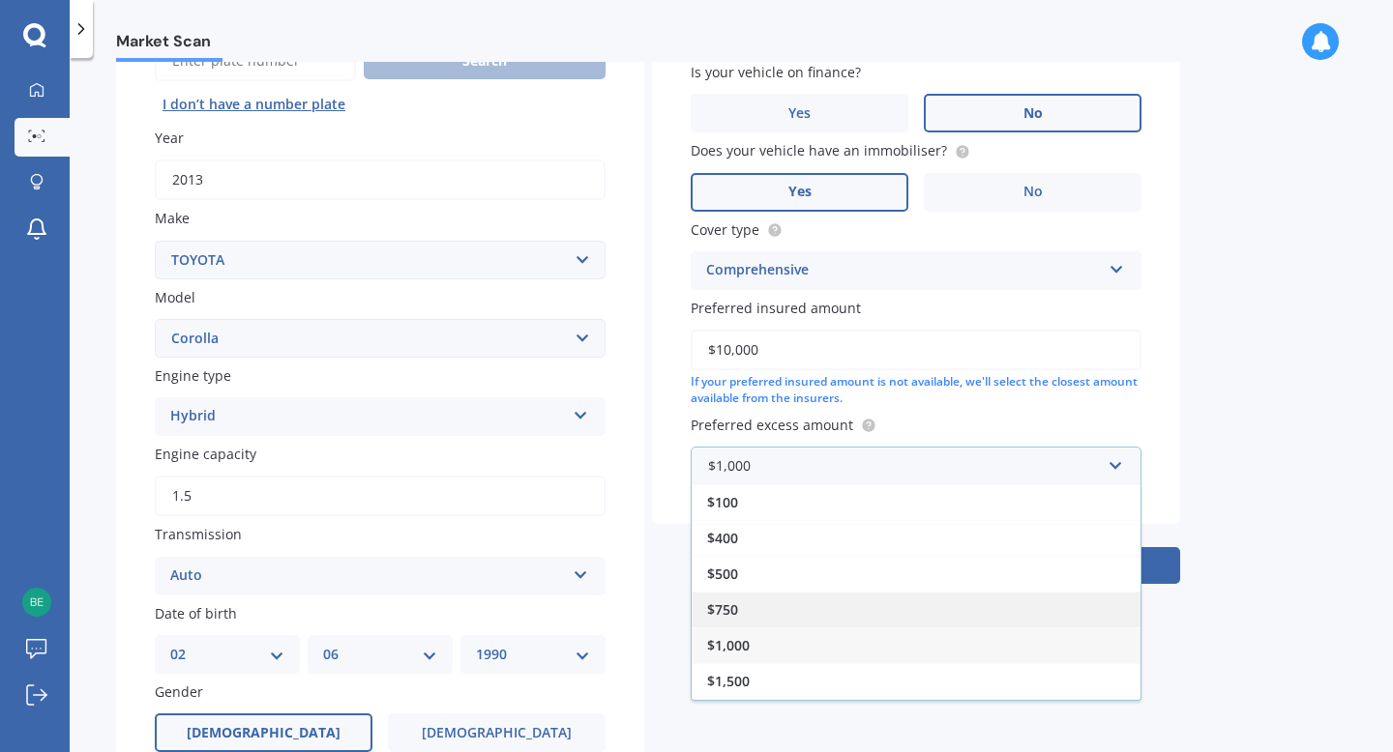
click at [765, 602] on div "$750" at bounding box center [916, 610] width 449 height 36
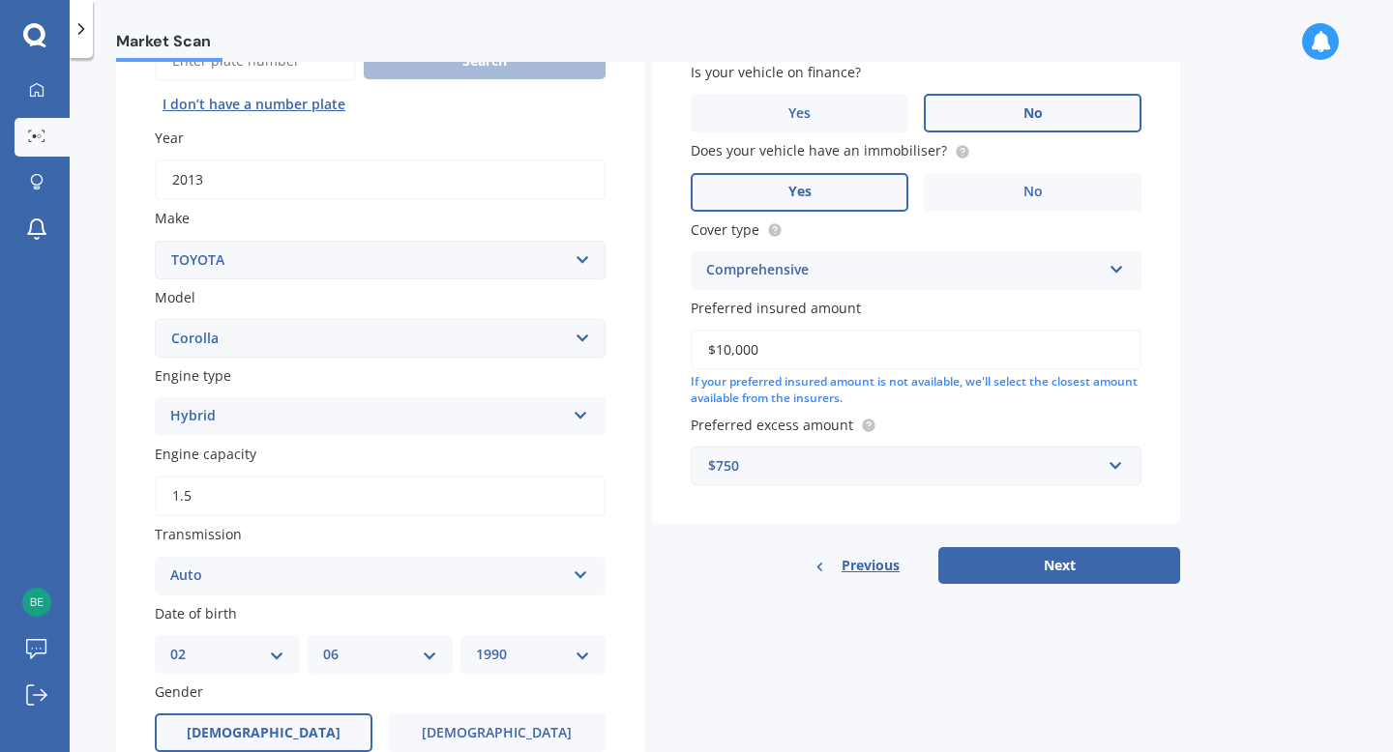
click at [1201, 451] on div "Market Scan Vehicle Market Scan 70 % We just need a few more details to provide…" at bounding box center [731, 409] width 1323 height 694
click at [1085, 570] on button "Next" at bounding box center [1059, 565] width 242 height 37
select select "02"
select select "06"
select select "1990"
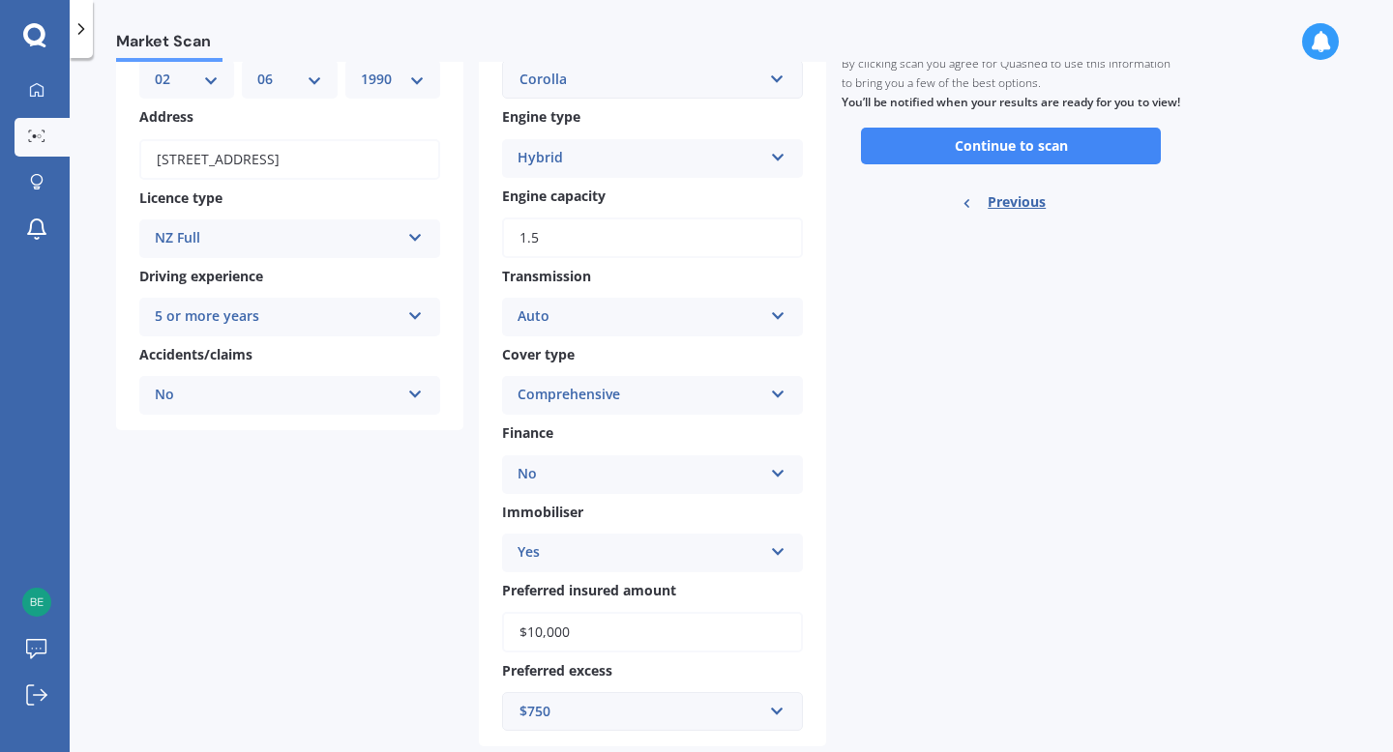
scroll to position [0, 0]
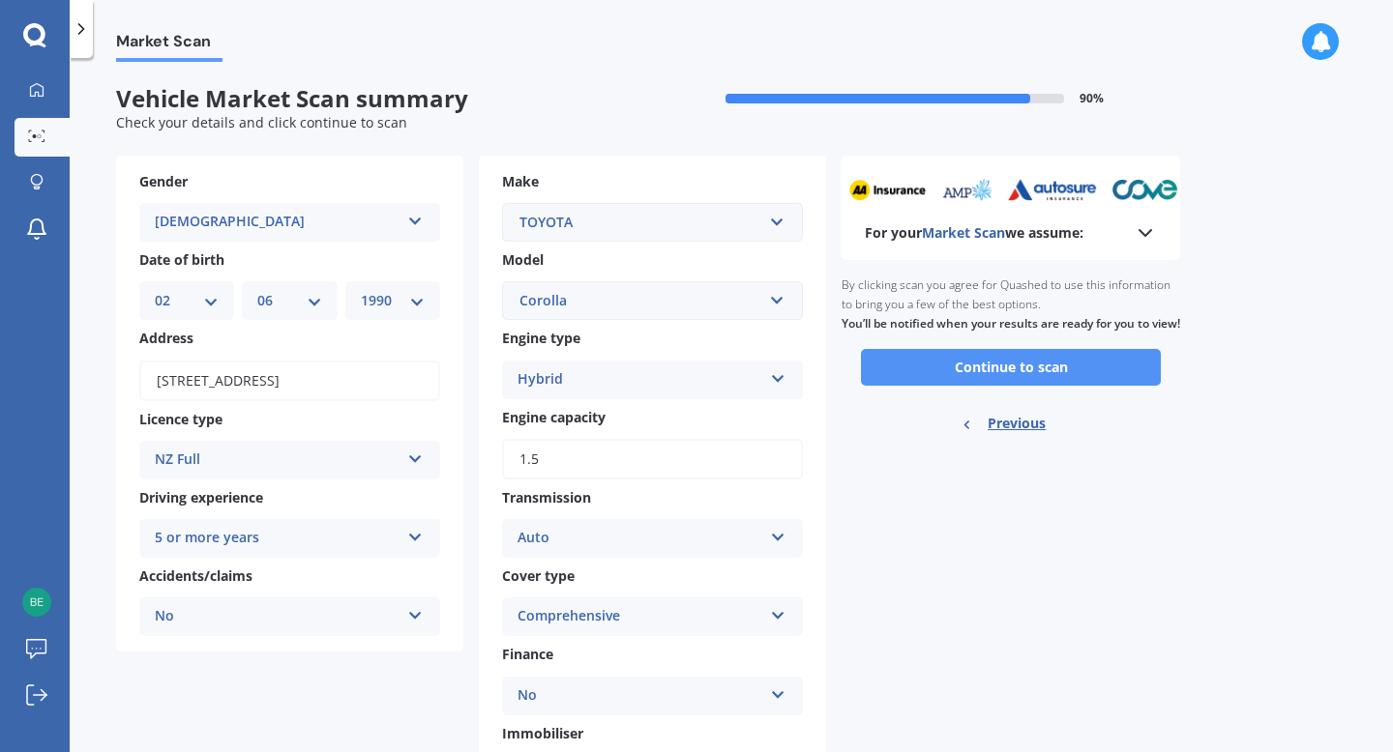
click at [963, 380] on button "Continue to scan" at bounding box center [1011, 367] width 300 height 37
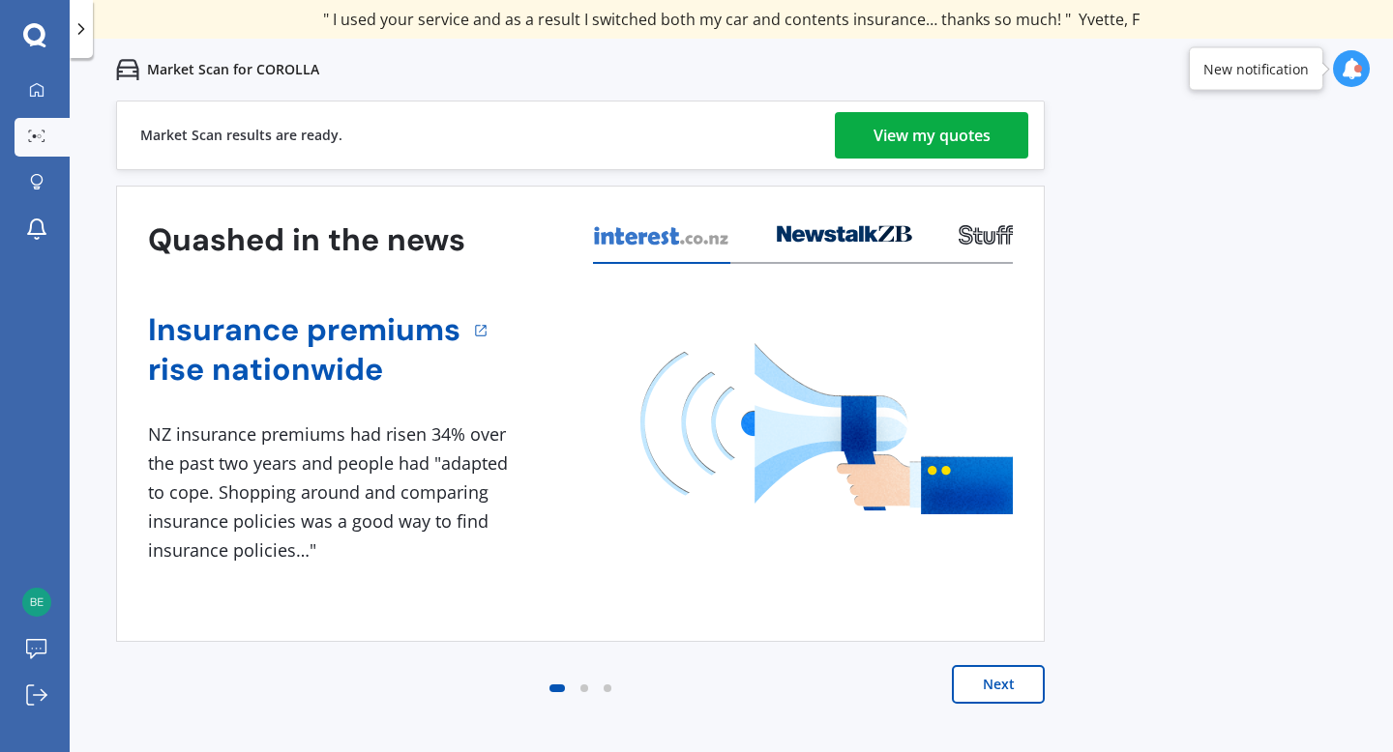
click at [957, 137] on div "View my quotes" at bounding box center [931, 135] width 117 height 46
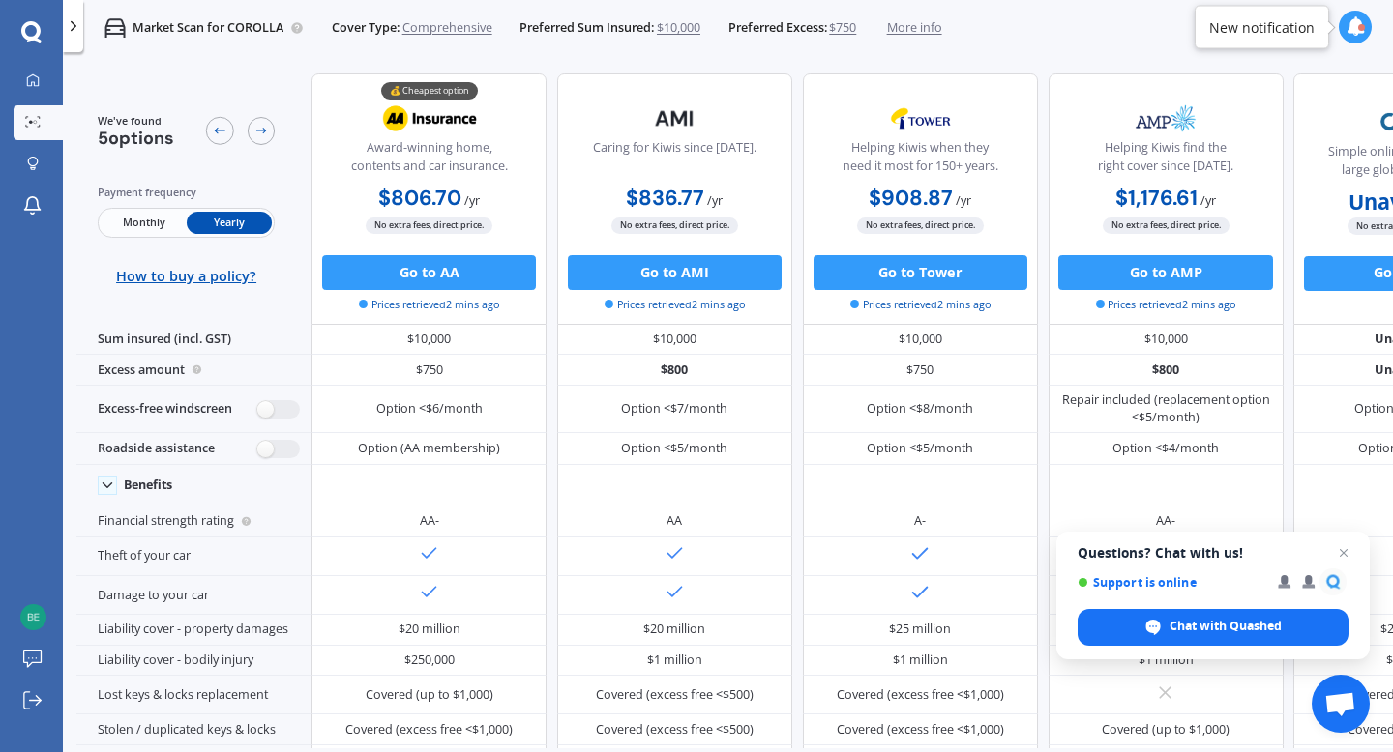
click at [133, 231] on span "Monthly" at bounding box center [143, 223] width 85 height 22
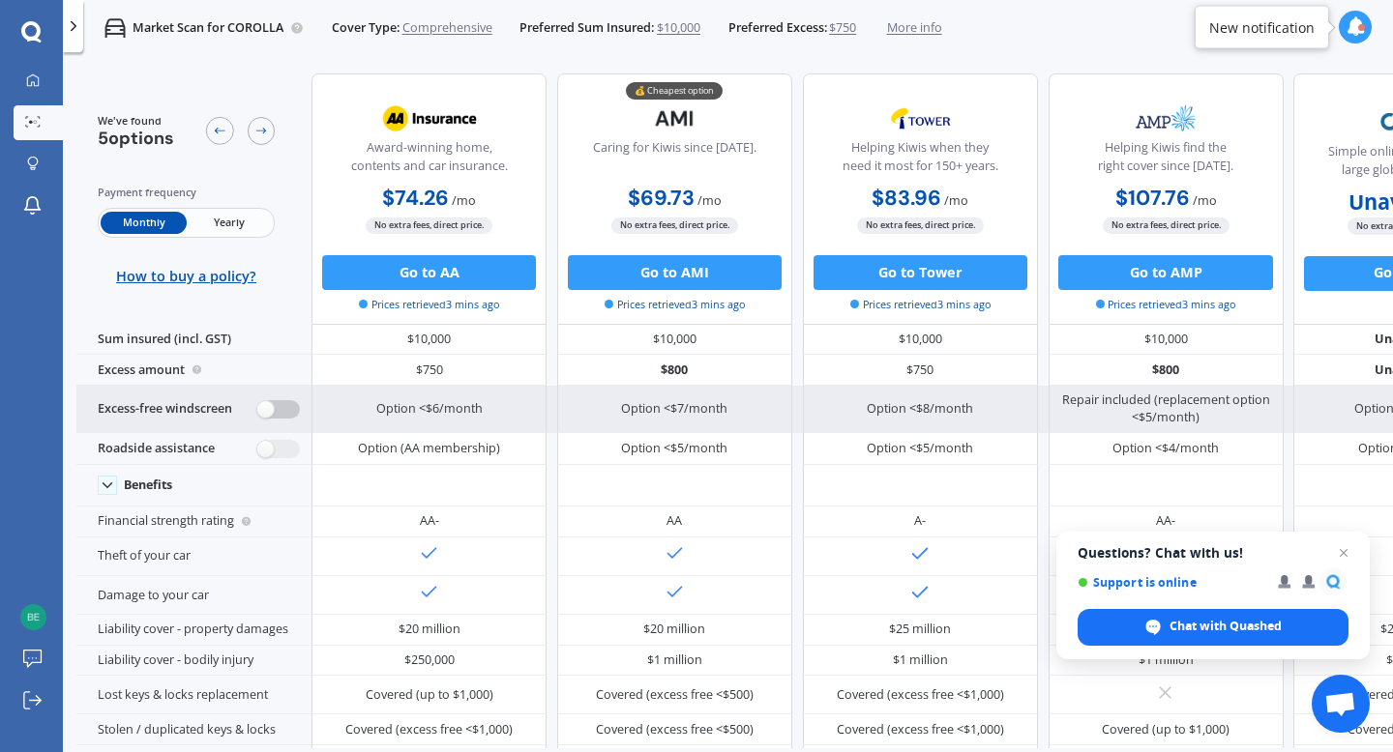
click at [265, 404] on label at bounding box center [278, 409] width 43 height 18
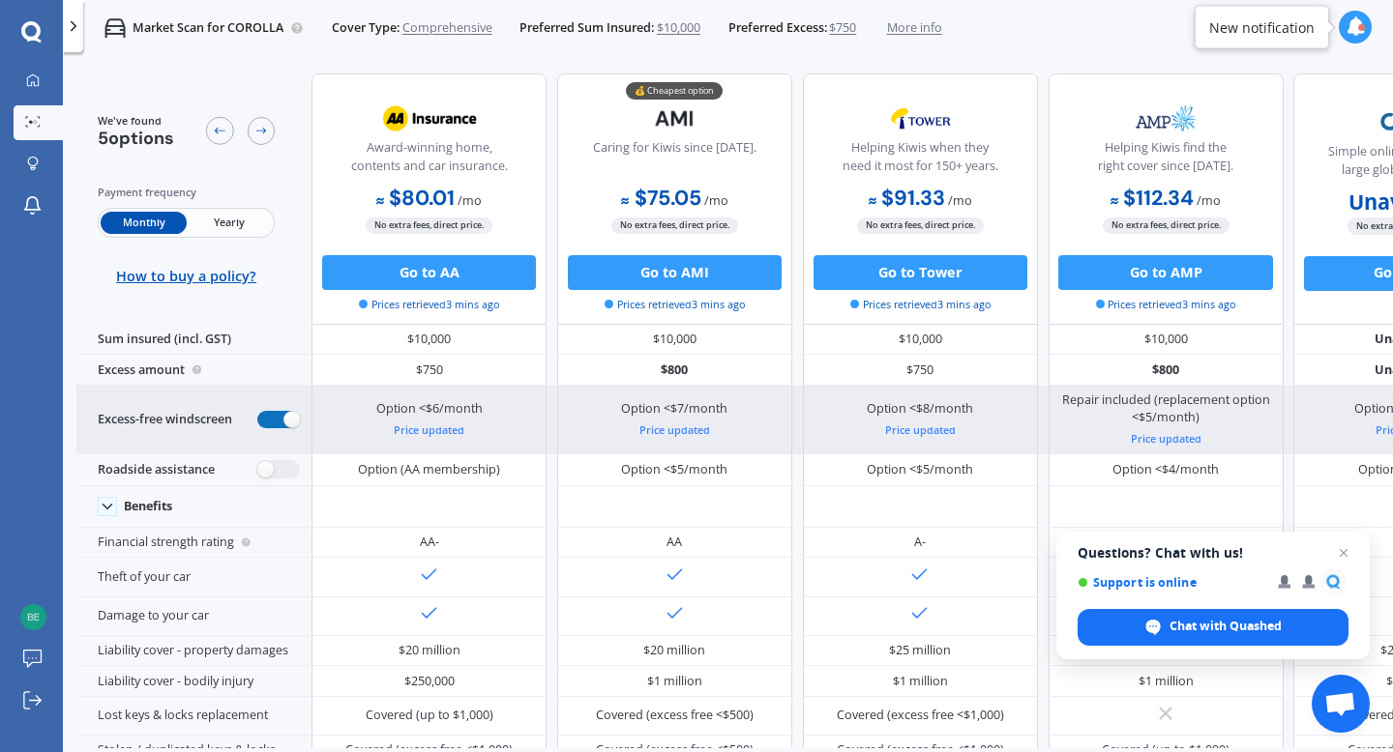
click at [285, 415] on label at bounding box center [278, 420] width 43 height 18
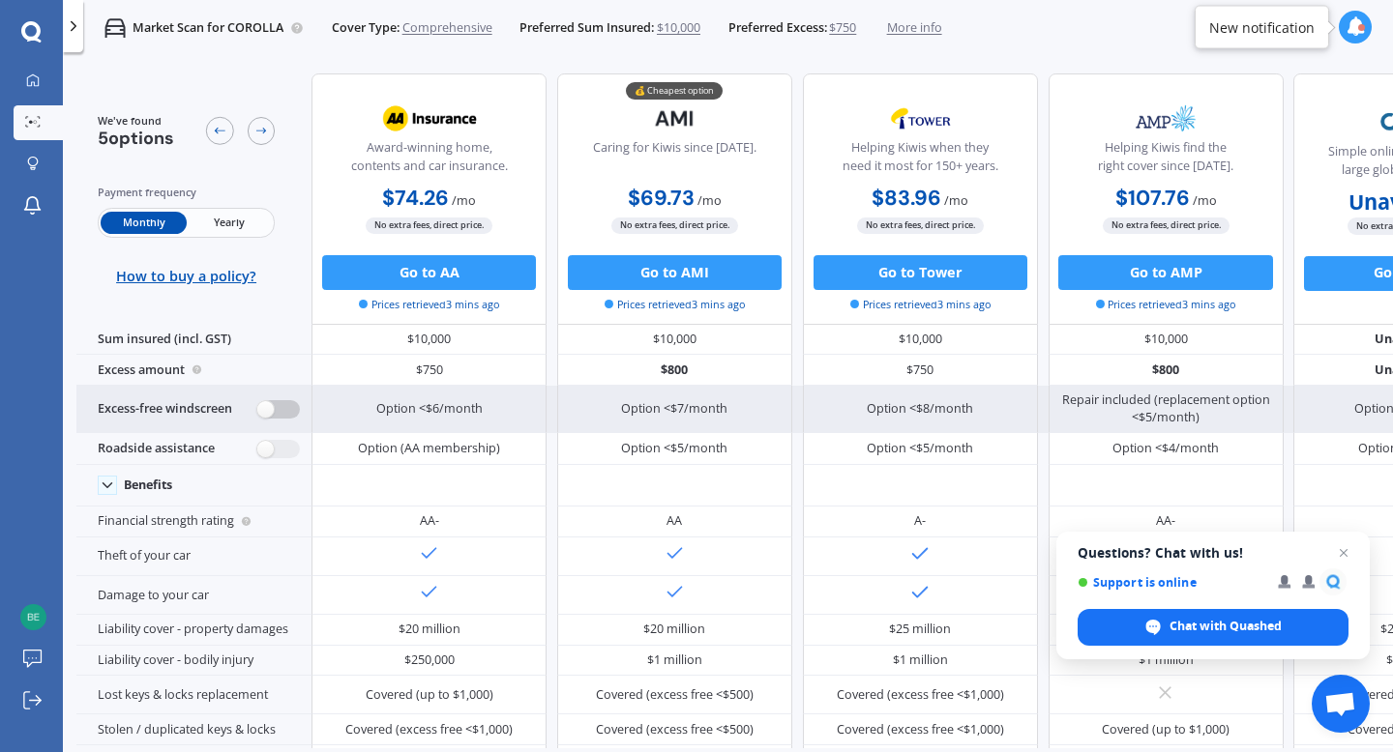
click at [269, 410] on label at bounding box center [278, 409] width 43 height 18
radio input "true"
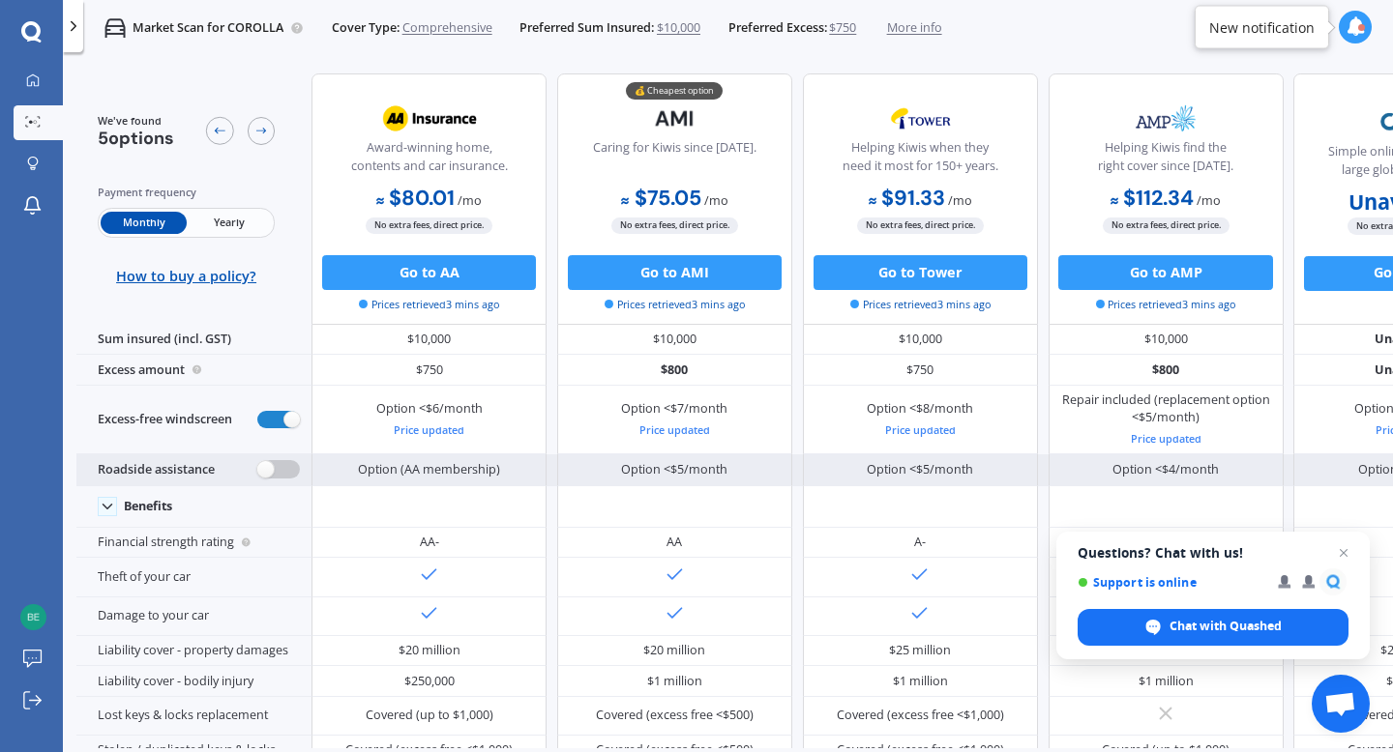
click at [264, 467] on label at bounding box center [278, 469] width 43 height 18
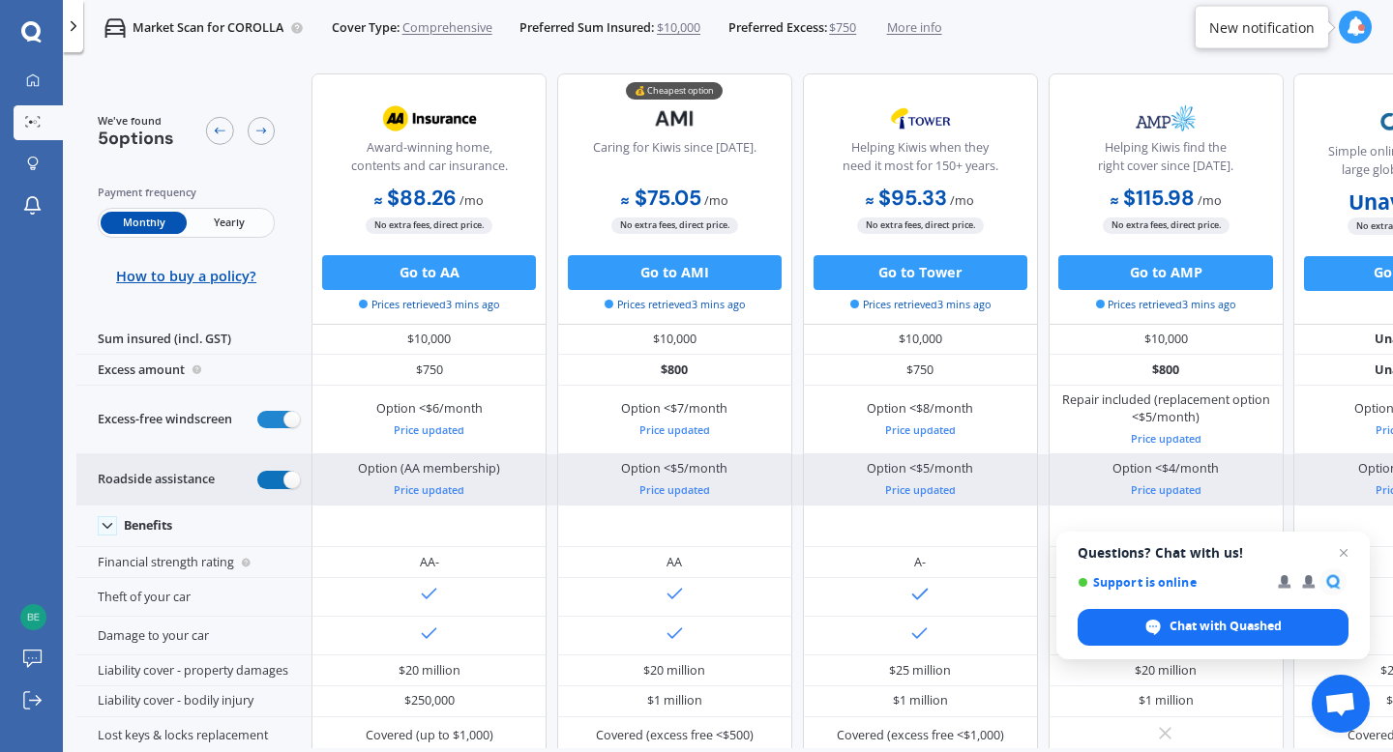
click at [293, 478] on label at bounding box center [278, 480] width 43 height 18
radio input "false"
